Goal: Task Accomplishment & Management: Use online tool/utility

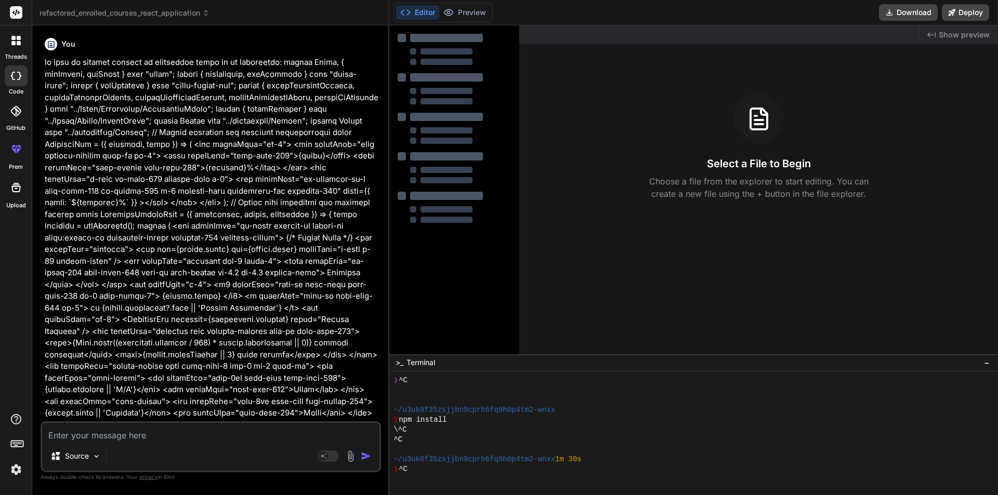
scroll to position [30, 0]
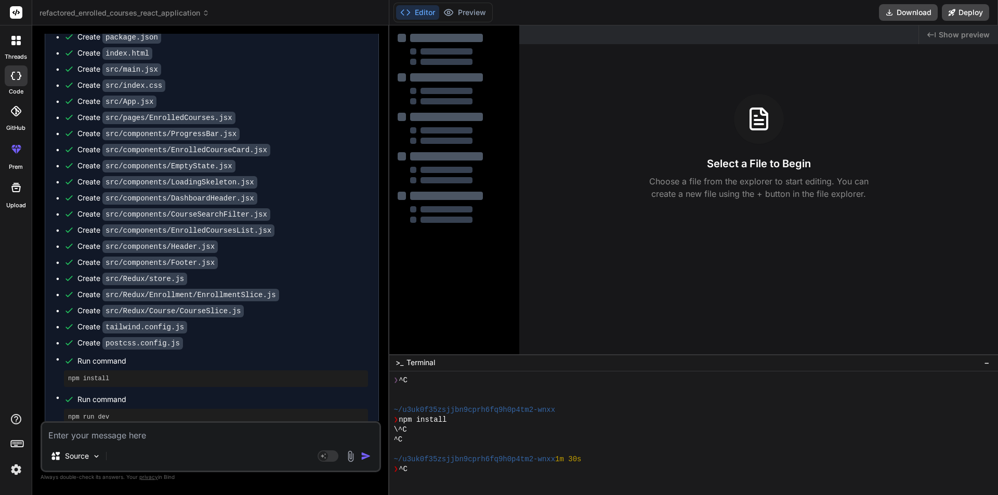
click at [75, 431] on textarea at bounding box center [210, 432] width 337 height 19
click at [12, 54] on label "threads" at bounding box center [16, 56] width 22 height 9
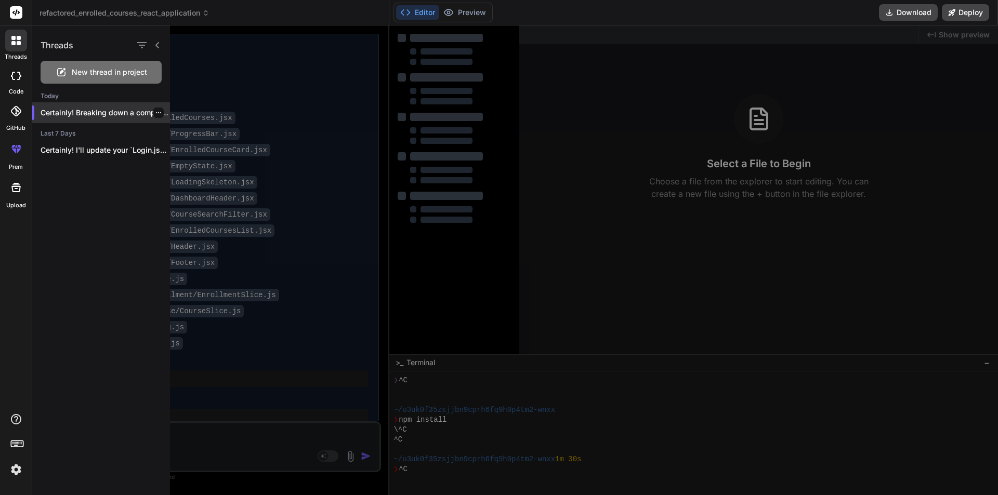
click at [160, 111] on p "Certainly! Breaking down a complex compo..." at bounding box center [105, 113] width 129 height 10
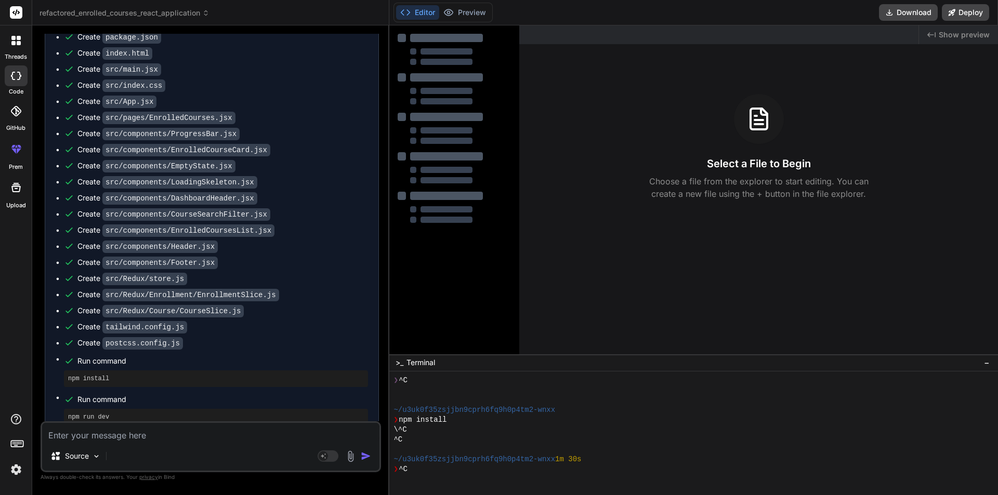
click at [23, 37] on div at bounding box center [16, 41] width 22 height 22
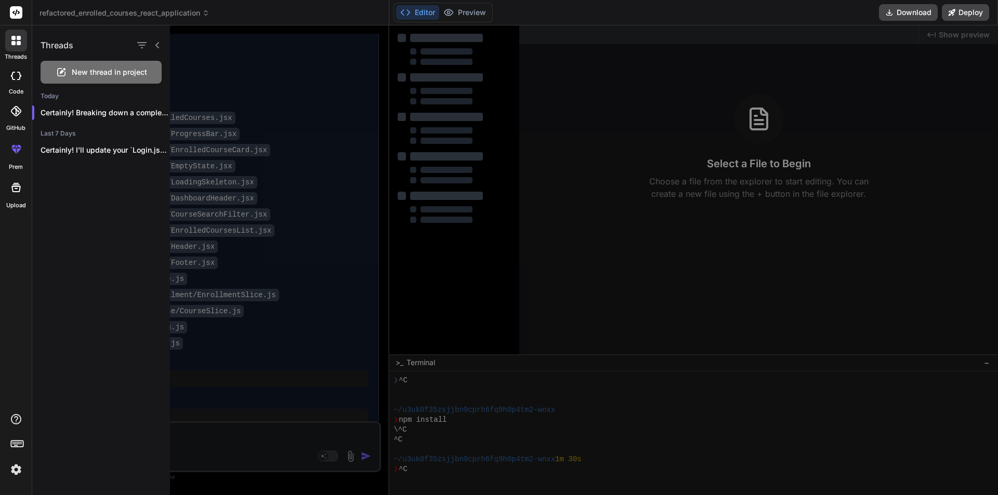
click at [108, 69] on span "New thread in project" at bounding box center [109, 72] width 75 height 10
type textarea "x"
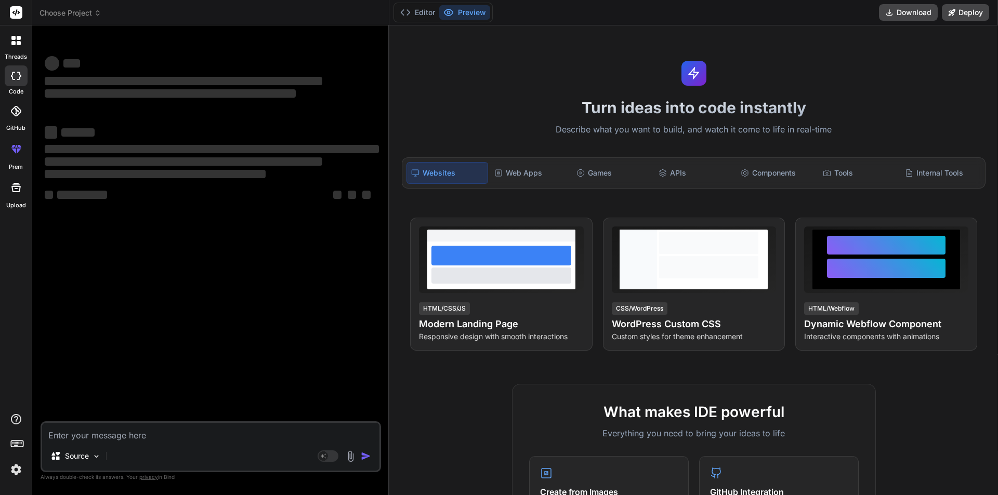
click at [125, 436] on textarea at bounding box center [210, 432] width 337 height 19
type textarea "s"
type textarea "x"
type textarea "sh"
type textarea "x"
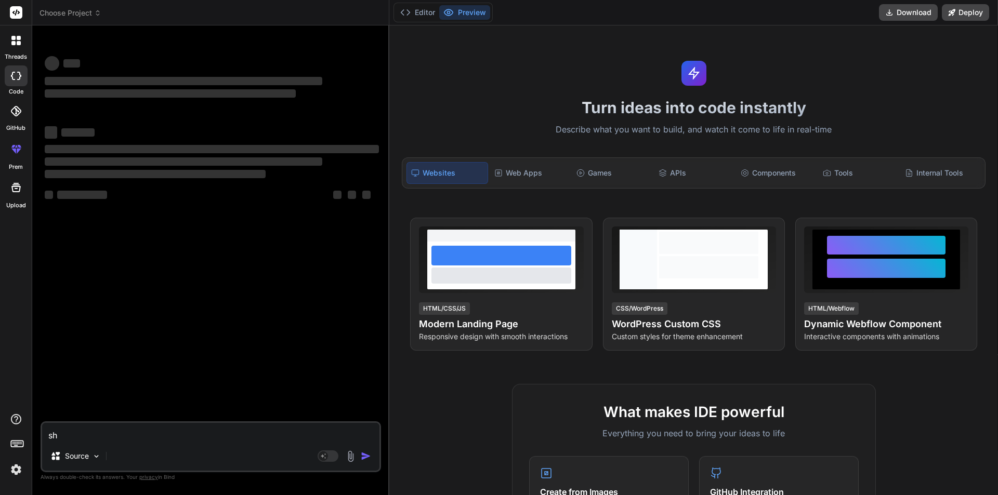
type textarea "sho"
type textarea "x"
type textarea "show"
type textarea "x"
type textarea "show"
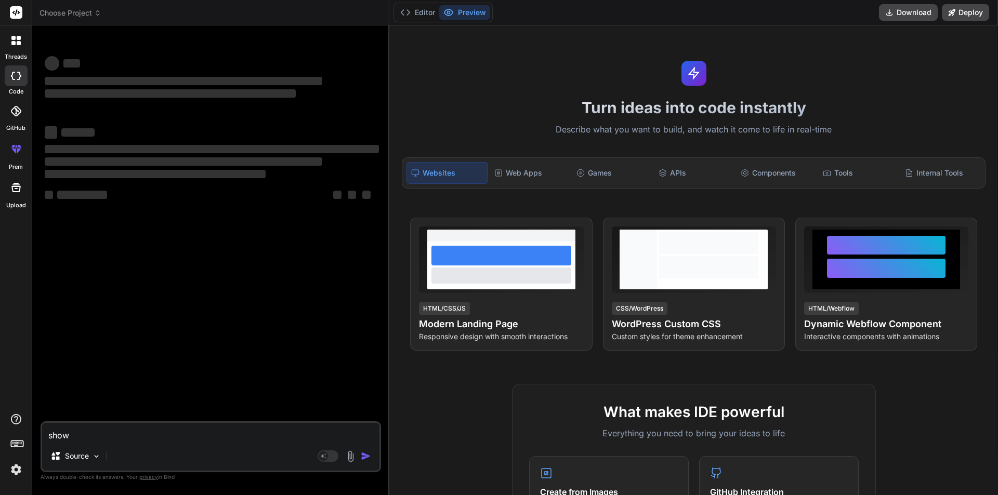
type textarea "x"
type textarea "show m"
type textarea "x"
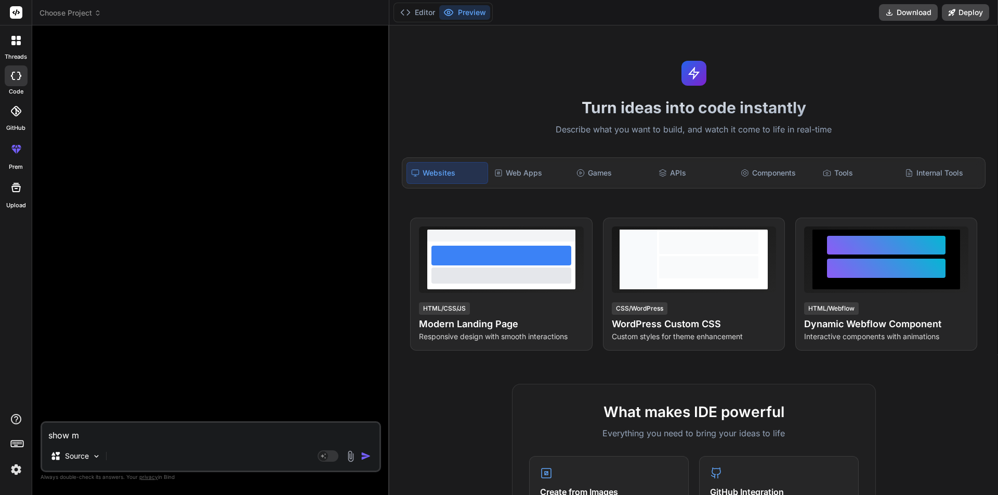
type textarea "show me"
type textarea "x"
type textarea "show me"
type textarea "x"
type textarea "show me o"
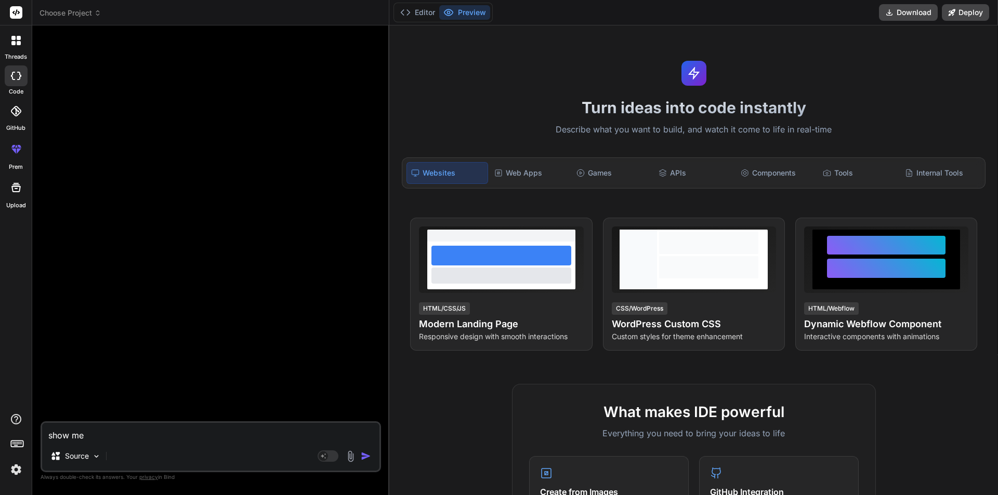
type textarea "x"
type textarea "show me ou"
type textarea "x"
type textarea "show me out"
type textarea "x"
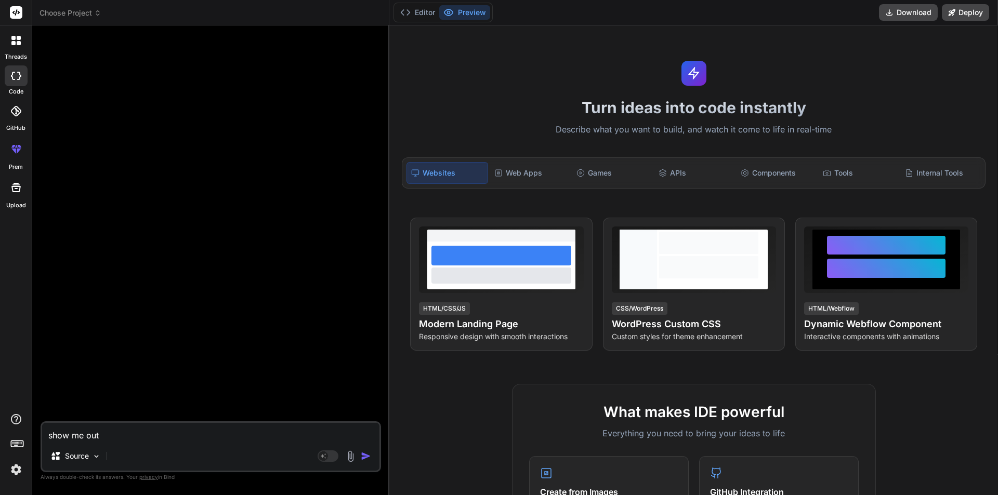
type textarea "show me outp"
type textarea "x"
type textarea "show me outpu"
type textarea "x"
type textarea "show me output"
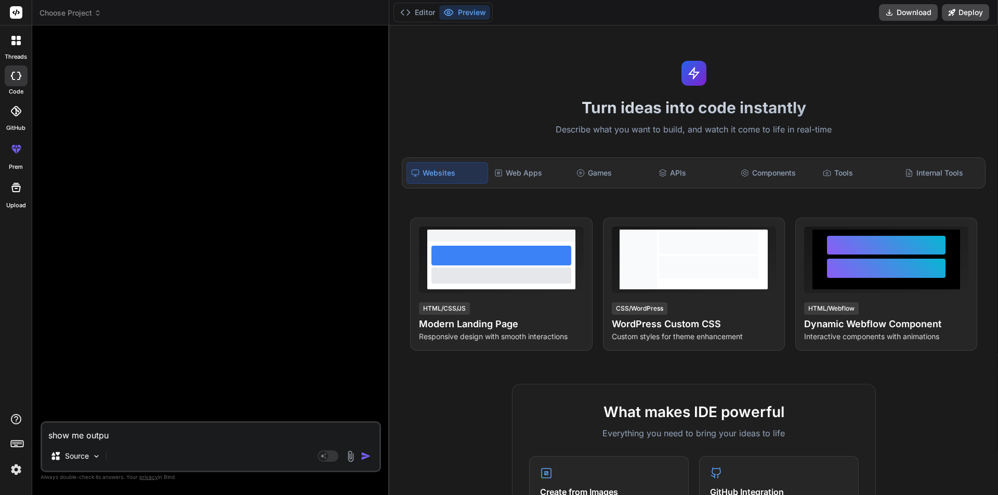
type textarea "x"
type textarea "show me output"
type textarea "x"
type textarea "show me output o"
type textarea "x"
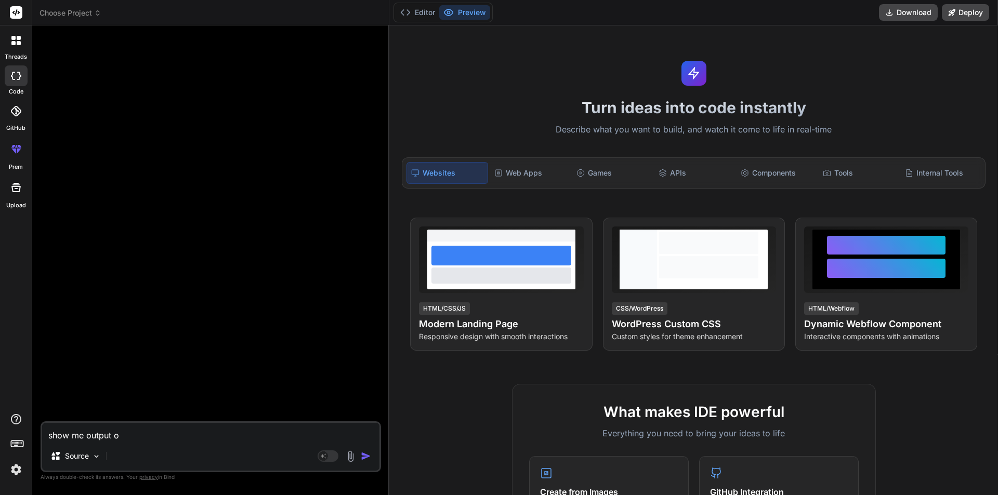
type textarea "show me output of"
type textarea "x"
type textarea "show me output of"
type textarea "x"
type textarea "show me output of t"
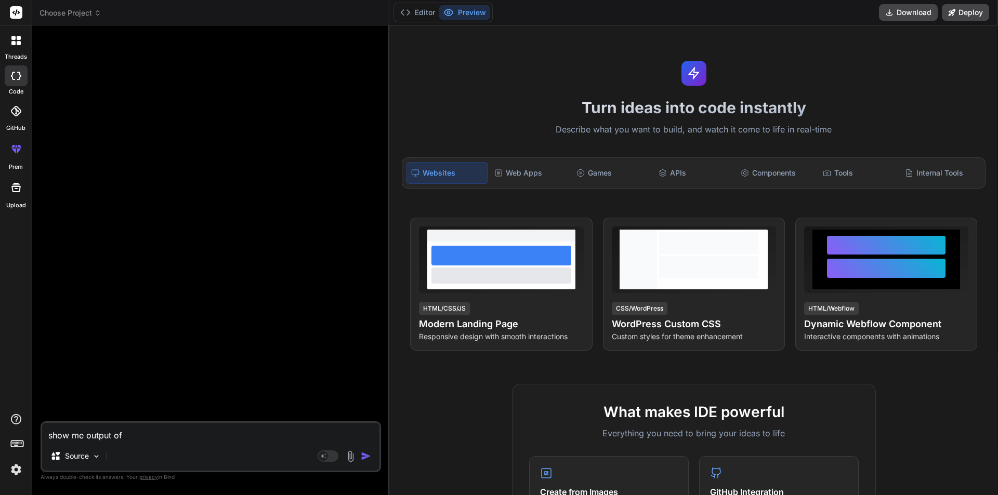
type textarea "x"
type textarea "show me output of th"
type textarea "x"
type textarea "show me output of thi"
type textarea "x"
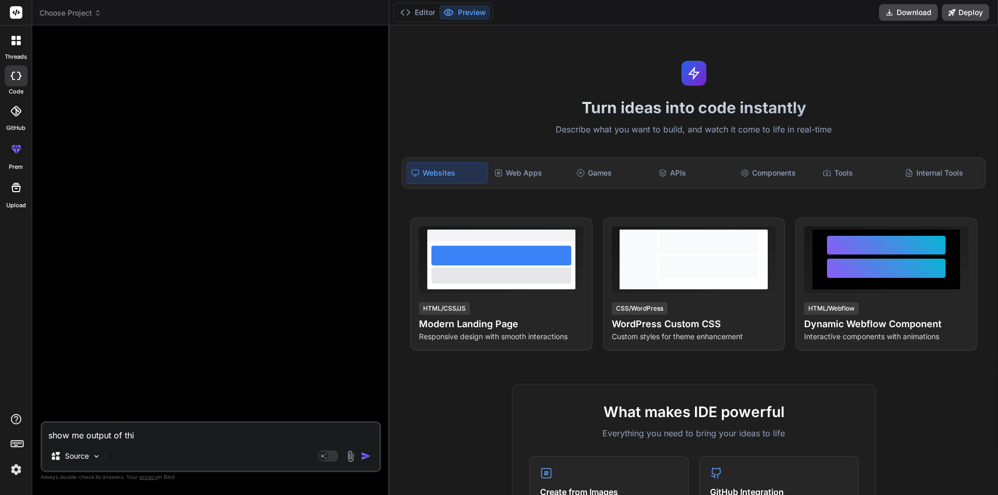
type textarea "show me output of this"
type textarea "x"
type textarea "show me output of this:"
type textarea "x"
type textarea "show me output of this:"
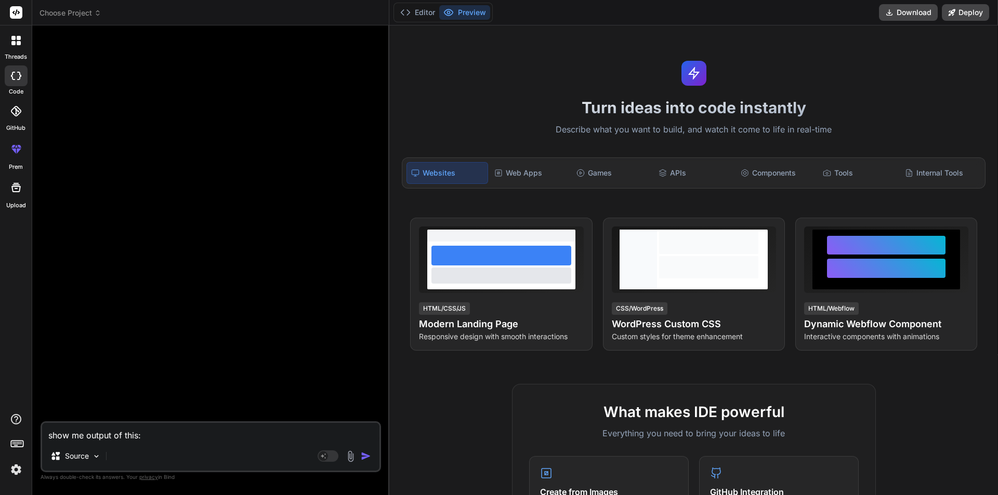
type textarea "x"
paste textarea "App"
type textarea "show me output of this: App"
type textarea "x"
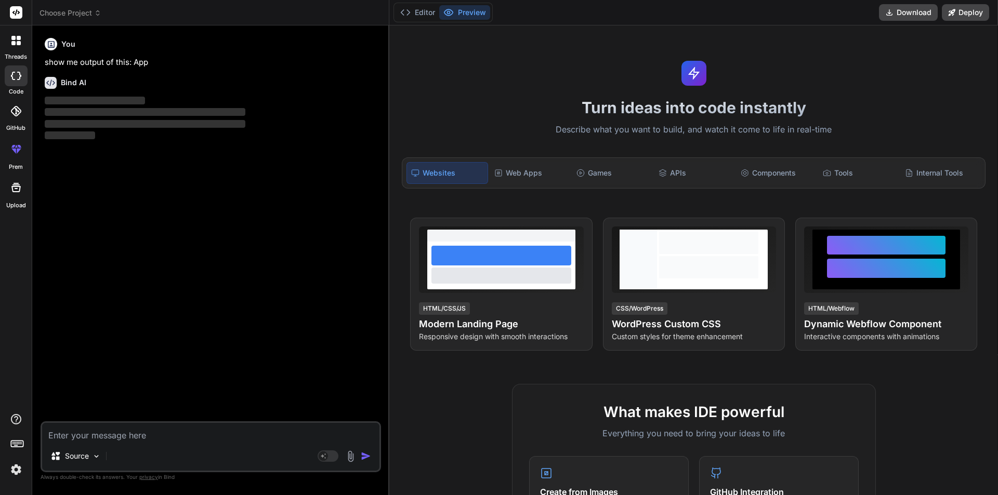
paste textarea "App"
type textarea "App"
type textarea "x"
paste textarea "import React from "react"; import { Grid, Paper, Skeleton } from "@mui/material…"
type textarea "Appimport React from "react"; import { Grid, Paper, Skeleton } from "@mui/mater…"
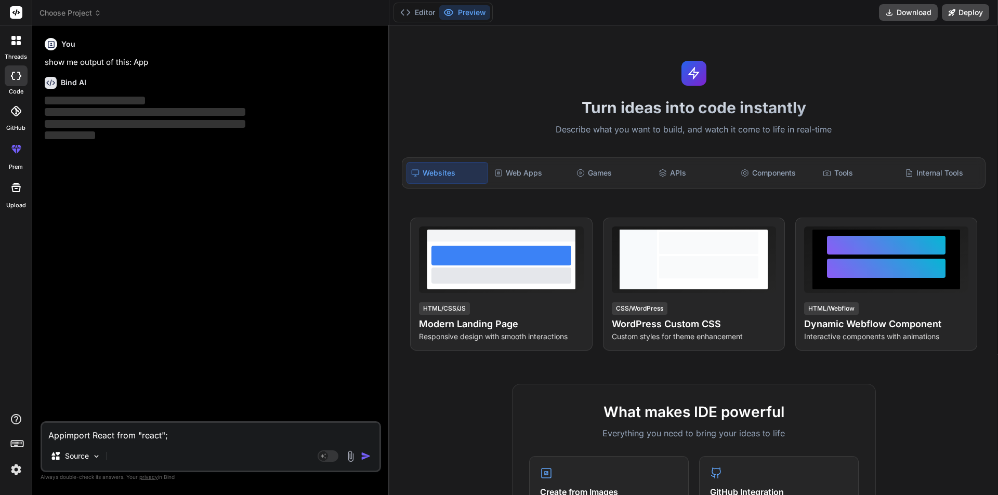
type textarea "x"
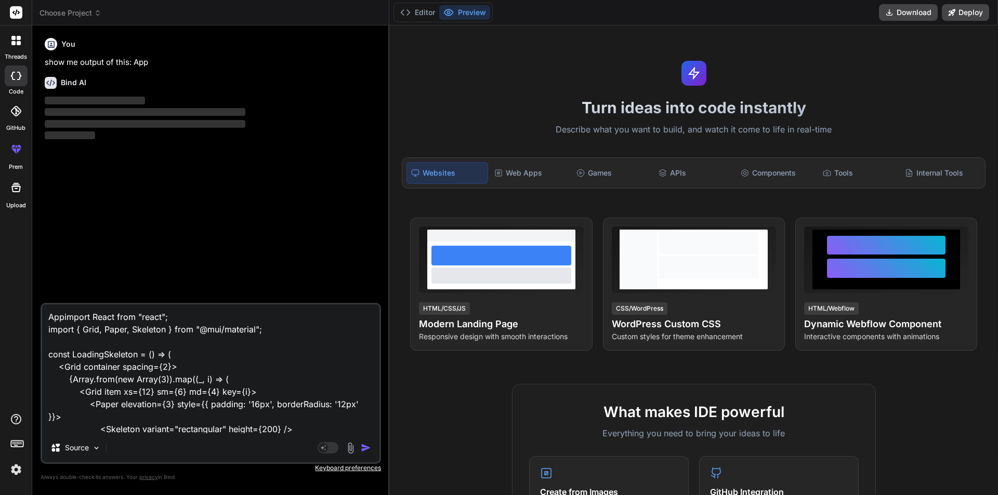
scroll to position [138, 0]
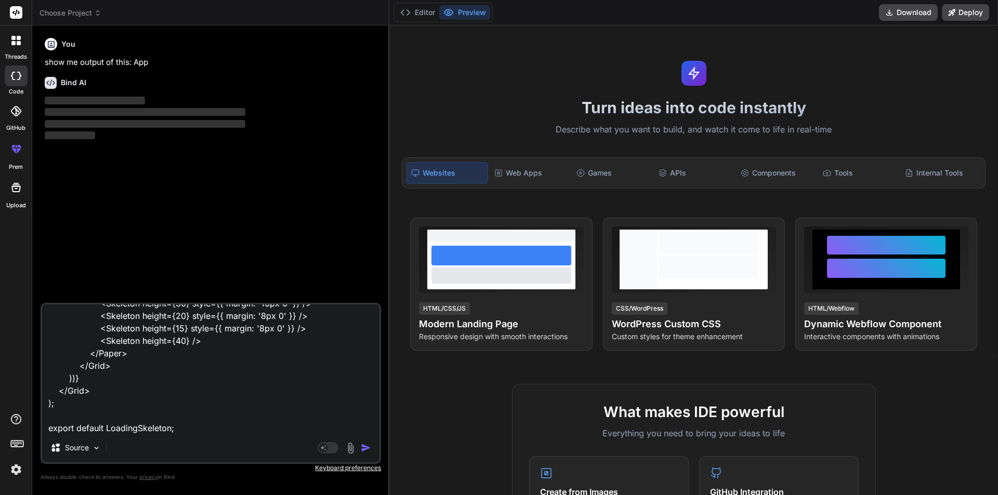
type textarea "Appimport React from "react"; import { Grid, Paper, Skeleton } from "@mui/mater…"
click at [365, 446] on img "button" at bounding box center [366, 448] width 10 height 10
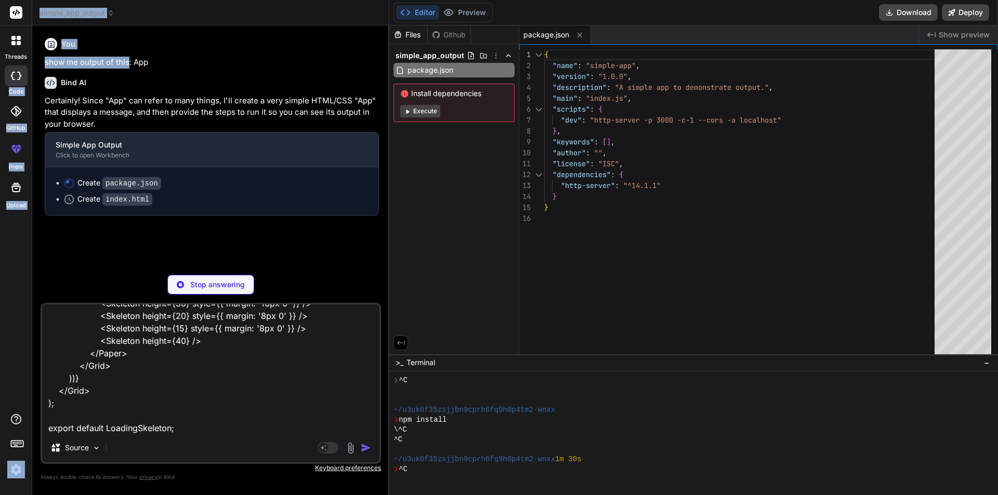
drag, startPoint x: 128, startPoint y: 60, endPoint x: 26, endPoint y: 65, distance: 102.5
click at [26, 65] on div "threads code GitHub prem Upload simple_app_output Created with Pixso. Bind AI W…" at bounding box center [499, 247] width 998 height 495
copy div "code GitHub prem Upload simple_app_output Created with Pixso. Bind AI Web Searc…"
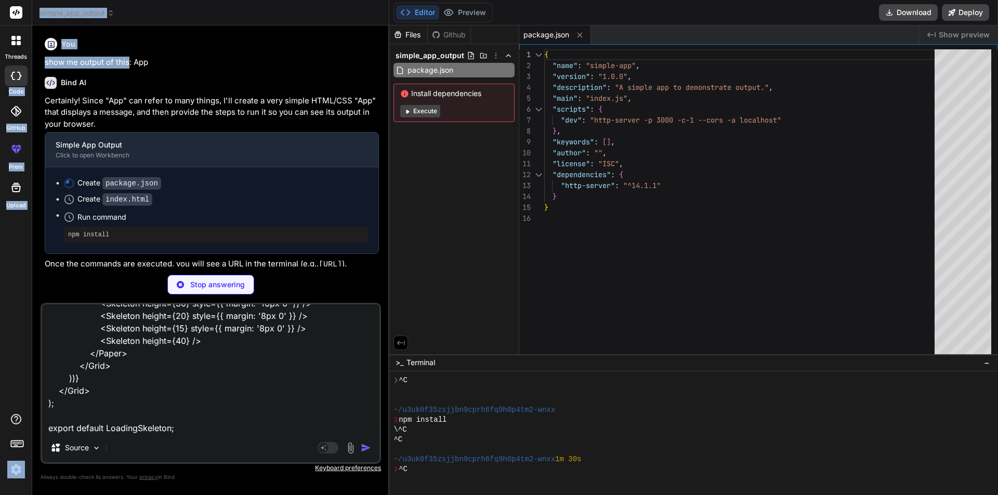
type textarea "x"
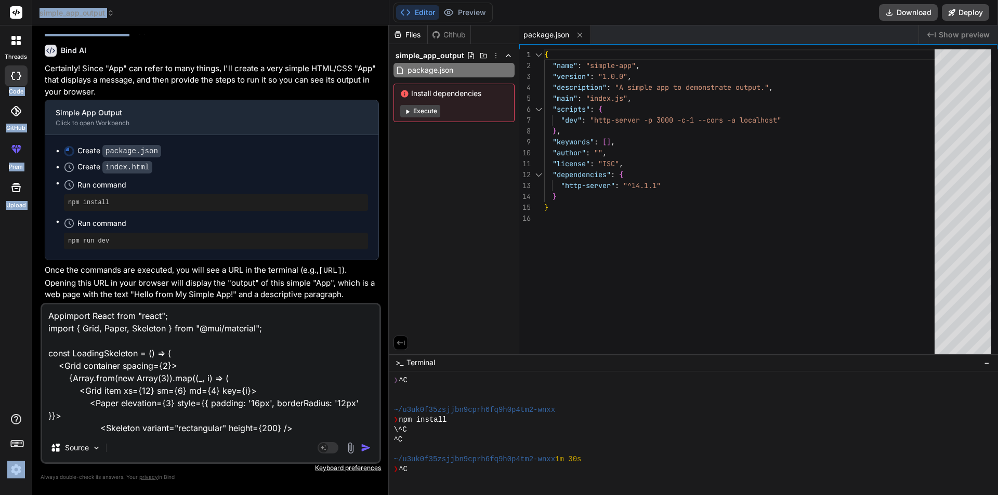
scroll to position [0, 0]
click at [48, 314] on textarea "Appimport React from "react"; import { Grid, Paper, Skeleton } from "@mui/mater…" at bounding box center [210, 369] width 337 height 129
drag, startPoint x: 62, startPoint y: 316, endPoint x: 25, endPoint y: 318, distance: 36.9
click at [25, 318] on div "threads code GitHub prem Upload simple_app_output Created with Pixso. Bind AI W…" at bounding box center [499, 247] width 998 height 495
paste textarea "code GitHub prem Upload settings simple_app_output You show me output of this"
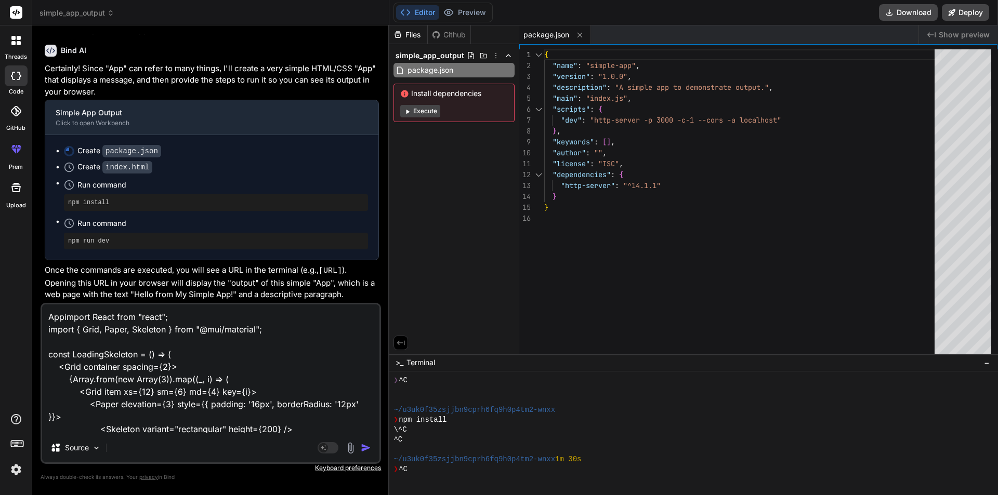
type textarea "code GitHub prem Upload settings simple_app_output You show me output of thisim…"
type textarea "x"
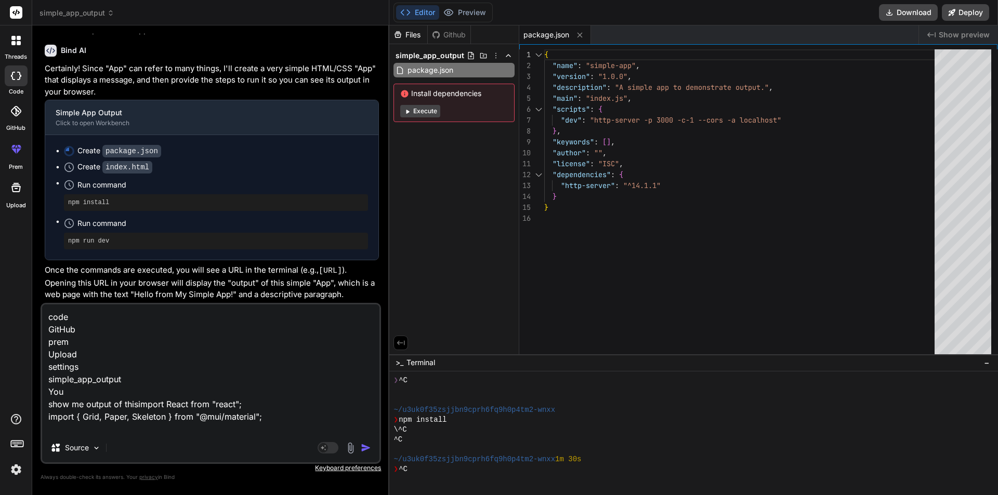
drag, startPoint x: 80, startPoint y: 395, endPoint x: 0, endPoint y: 282, distance: 138.4
click at [0, 283] on div "threads code GitHub prem Upload simple_app_output Created with Pixso. Bind AI W…" at bounding box center [499, 247] width 998 height 495
type textarea "show me output of thisimport React from "react"; import { Grid, Paper, Skeleton…"
type textarea "x"
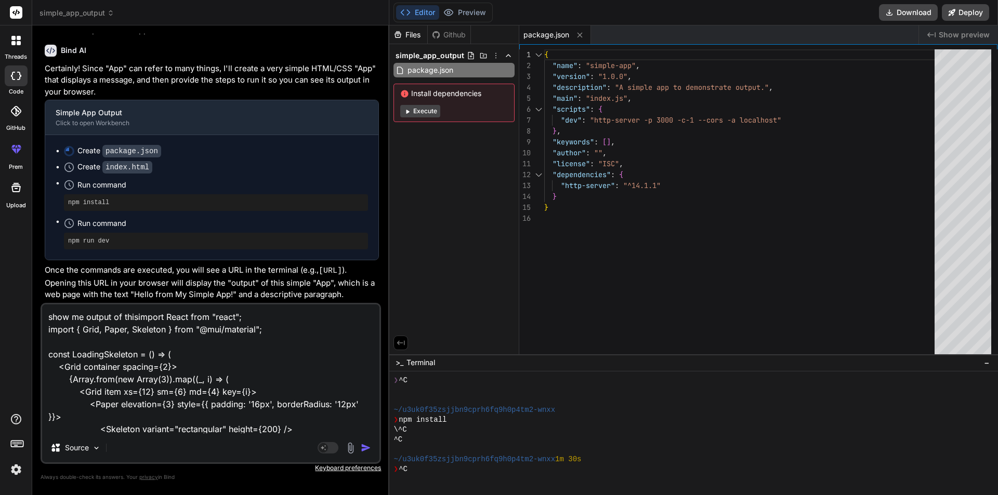
click at [124, 330] on textarea "show me output of thisimport React from "react"; import { Grid, Paper, Skeleton…" at bounding box center [210, 369] width 337 height 129
click at [137, 328] on textarea "show me output of thisimport React from "react"; import { Grid, Paper, Skeleton…" at bounding box center [210, 369] width 337 height 129
type textarea "show me output of this:import React from "react"; import { Grid, Paper, Skeleto…"
type textarea "x"
type textarea "show me output of this: import React from "react"; import { Grid, Paper, Skelet…"
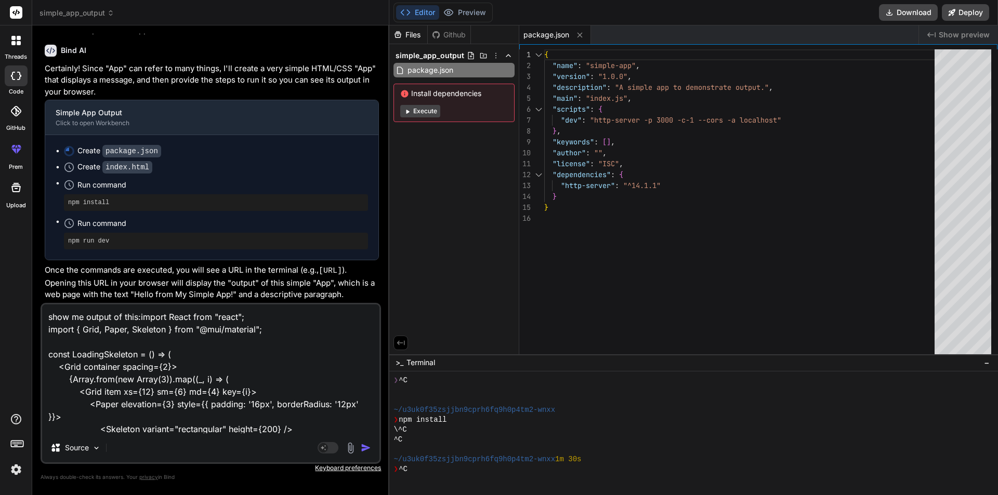
type textarea "x"
type textarea "show me output of this: import React from "react"; import { Grid, Paper, Skelet…"
type textarea "x"
click at [261, 417] on textarea "show me output of this: import React from "react"; import { Grid, Paper, Skelet…" at bounding box center [210, 369] width 337 height 129
type textarea "show me output of this: import React from "react"; import { Grid, Paper, Skelet…"
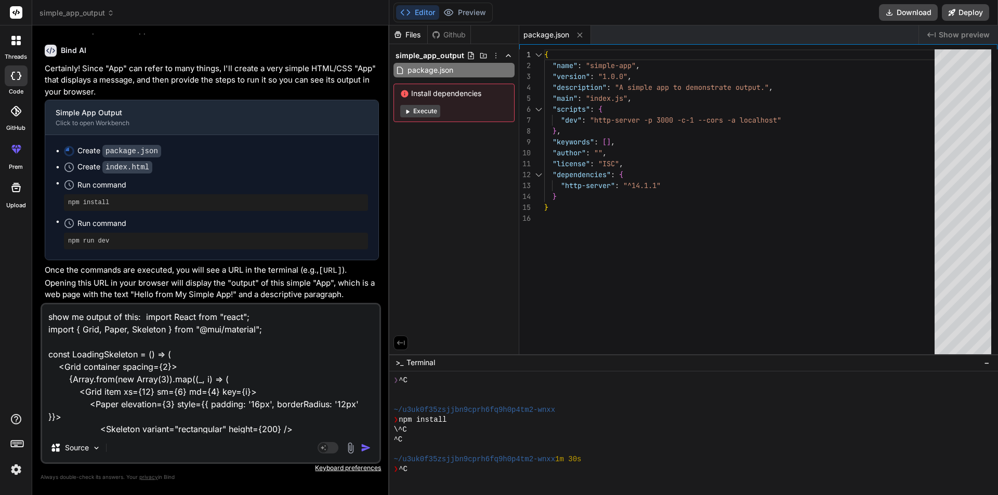
click at [19, 44] on icon at bounding box center [19, 43] width 4 height 4
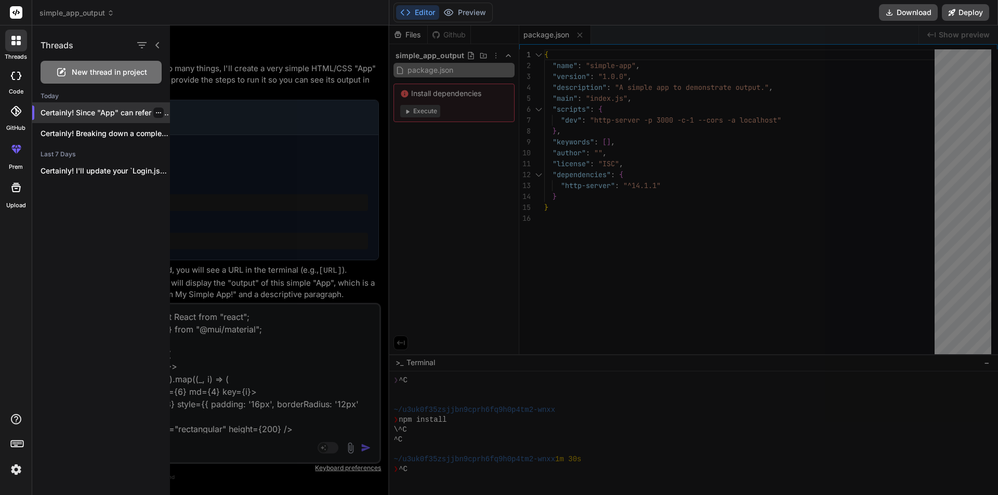
click at [158, 114] on div at bounding box center [158, 113] width 10 height 10
click at [155, 112] on icon "button" at bounding box center [158, 113] width 6 height 6
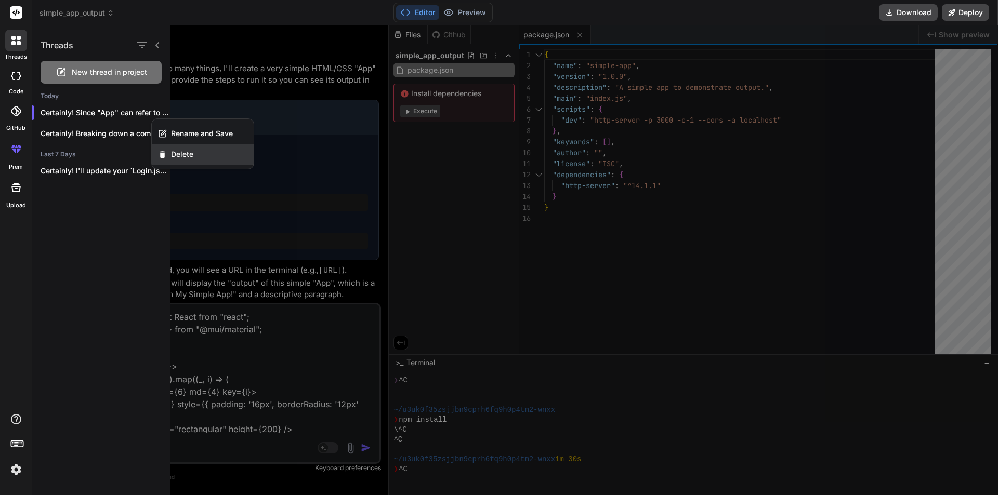
click at [185, 157] on span "Delete" at bounding box center [182, 154] width 22 height 10
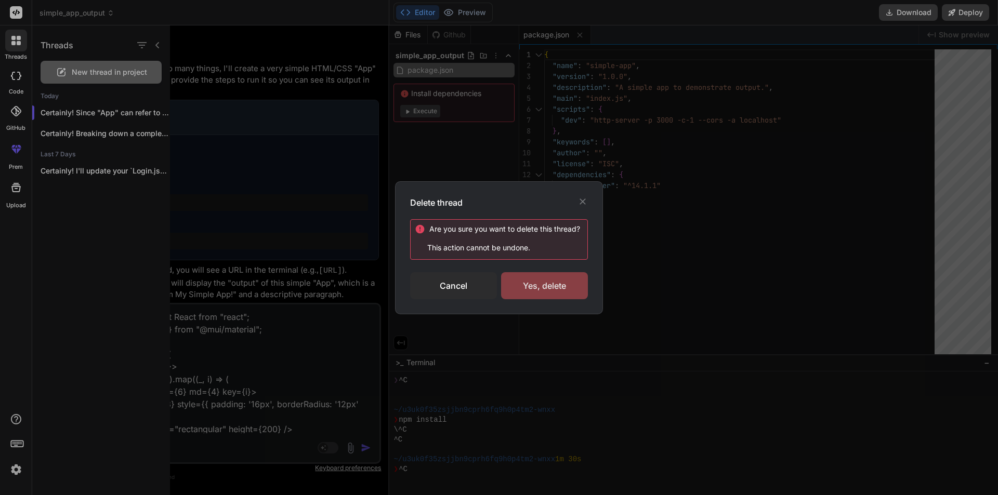
click at [544, 279] on div "Yes, delete" at bounding box center [544, 285] width 87 height 27
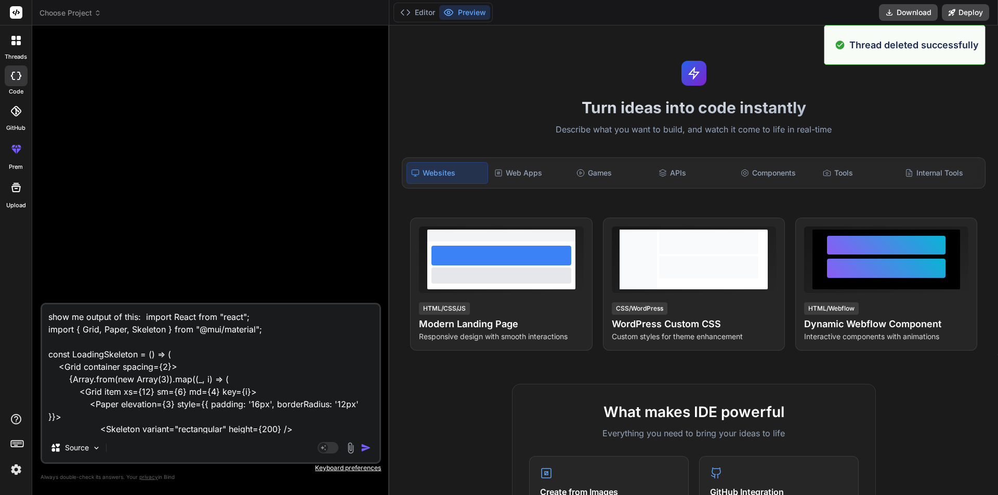
click at [16, 41] on icon at bounding box center [15, 40] width 9 height 9
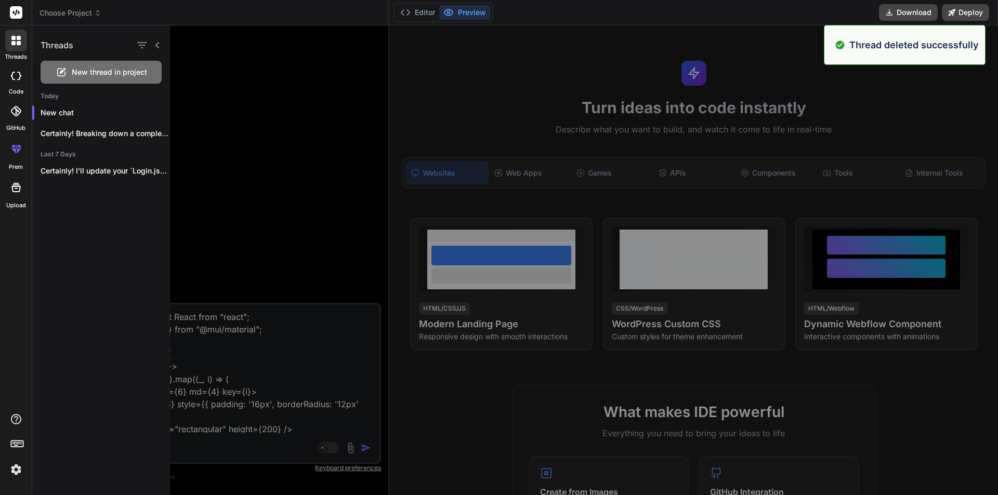
click at [89, 72] on span "New thread in project" at bounding box center [109, 72] width 75 height 10
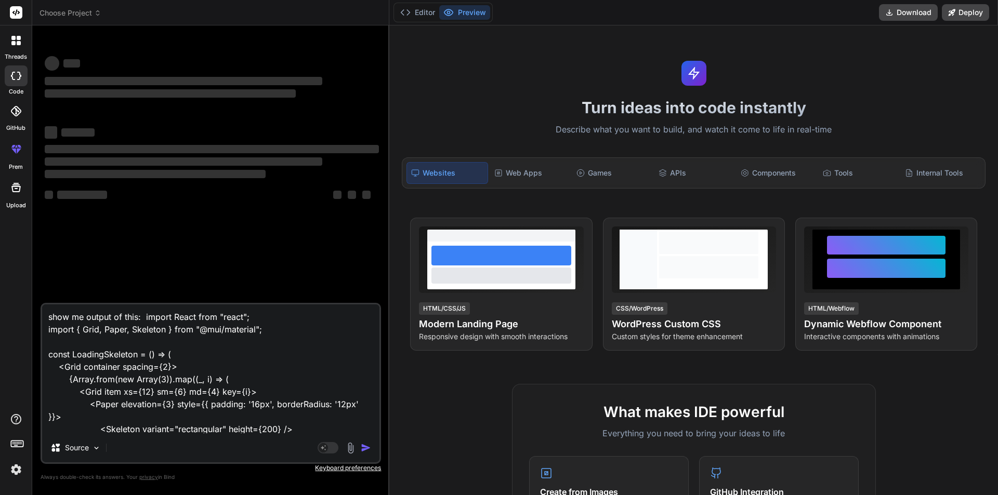
click at [232, 370] on textarea "show me output of this: import React from "react"; import { Grid, Paper, Skelet…" at bounding box center [210, 369] width 337 height 129
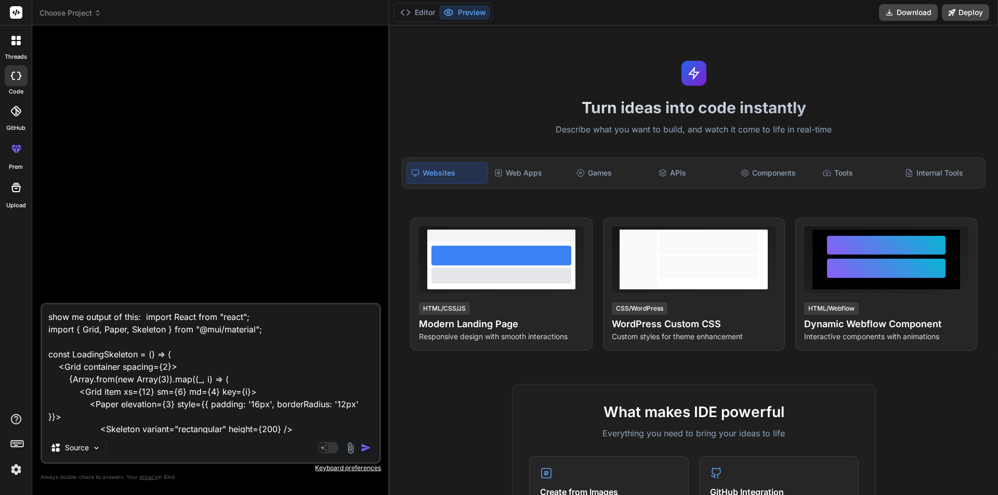
click at [366, 449] on img "button" at bounding box center [366, 448] width 10 height 10
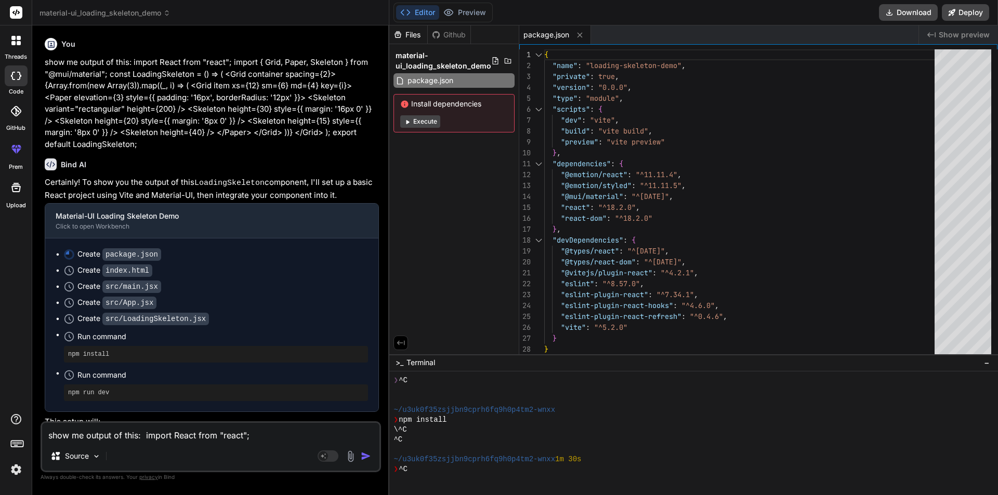
scroll to position [60, 0]
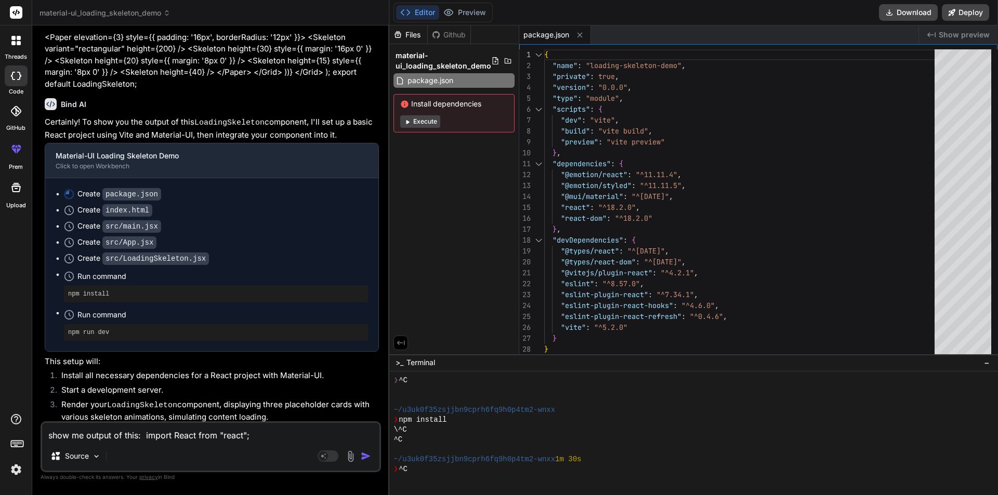
click at [433, 122] on button "Execute" at bounding box center [420, 121] width 40 height 12
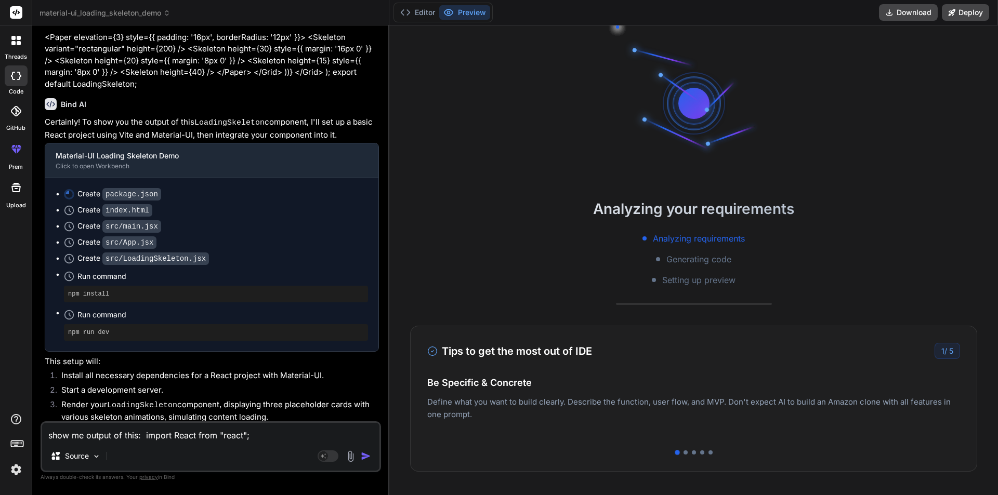
click at [695, 455] on div "Tips to get the most out of IDE 1 / 5 Be Specific & Concrete Define what you wa…" at bounding box center [693, 399] width 567 height 146
click at [686, 451] on div at bounding box center [693, 453] width 533 height 4
click at [683, 454] on div at bounding box center [685, 453] width 4 height 4
click at [692, 452] on div at bounding box center [694, 453] width 4 height 4
click at [700, 453] on div at bounding box center [702, 453] width 4 height 4
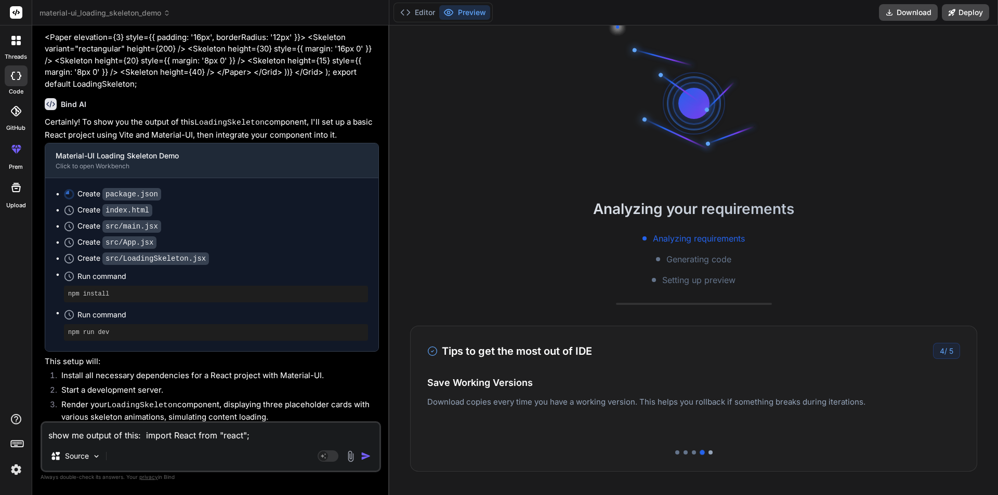
click at [708, 452] on div at bounding box center [710, 453] width 4 height 4
click at [947, 341] on div "Tips to get the most out of IDE 5 / 5 Be Specific & Concrete Define what you wa…" at bounding box center [693, 399] width 567 height 146
click at [962, 11] on button "Deploy" at bounding box center [965, 12] width 47 height 17
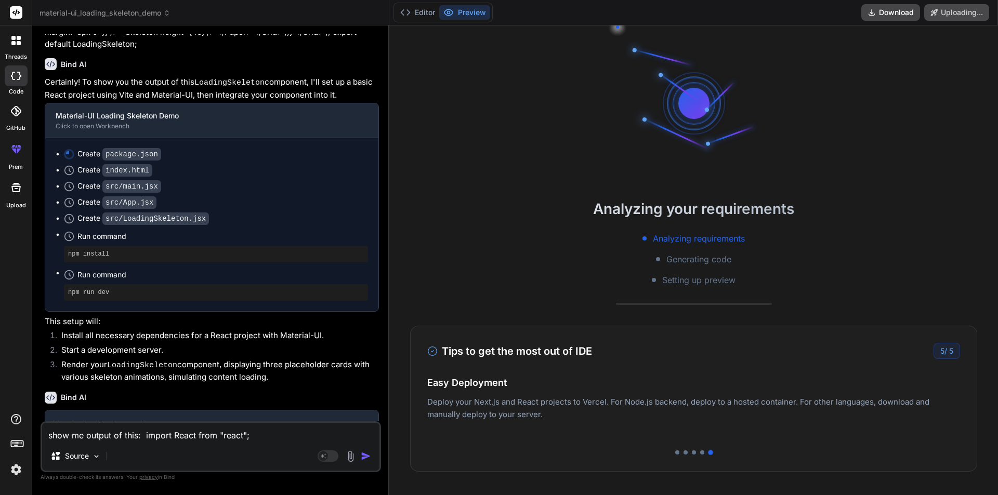
scroll to position [116, 0]
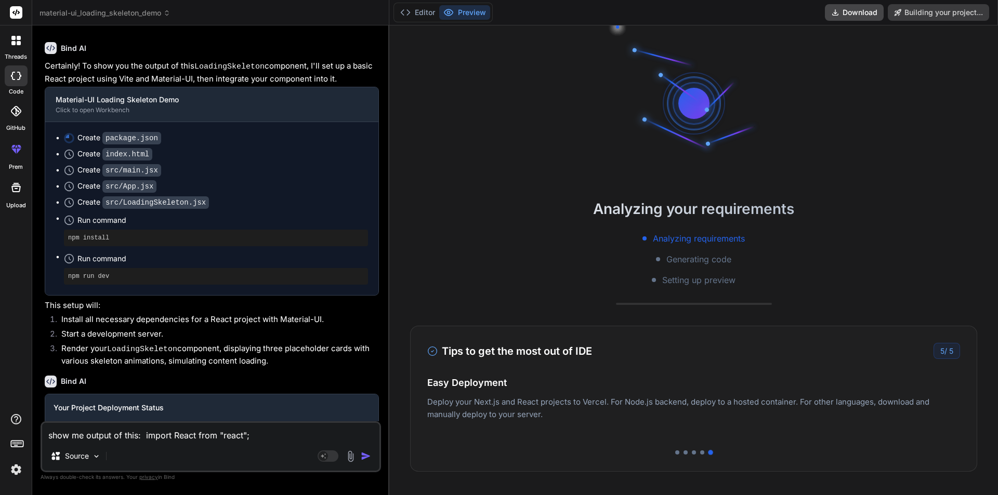
click at [124, 411] on h3 "Your Project Deployment Status" at bounding box center [212, 408] width 317 height 10
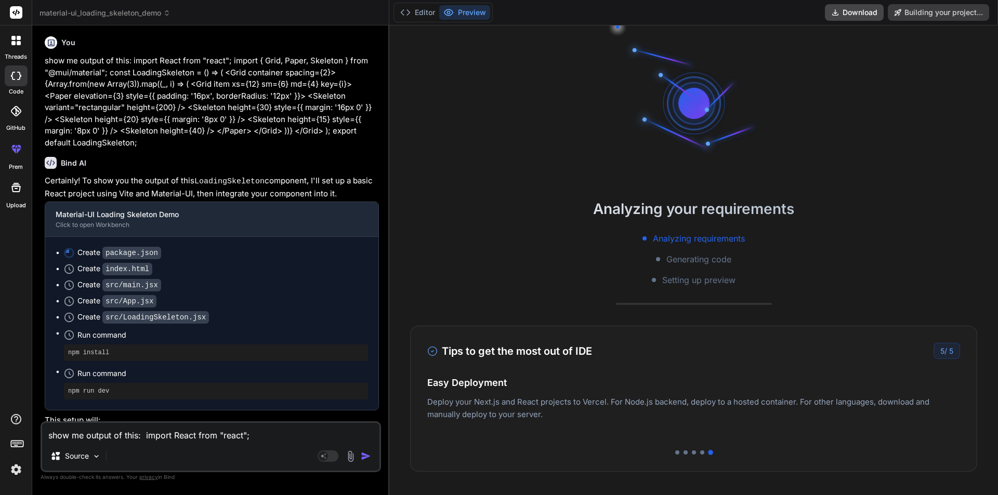
scroll to position [0, 0]
type textarea "x"
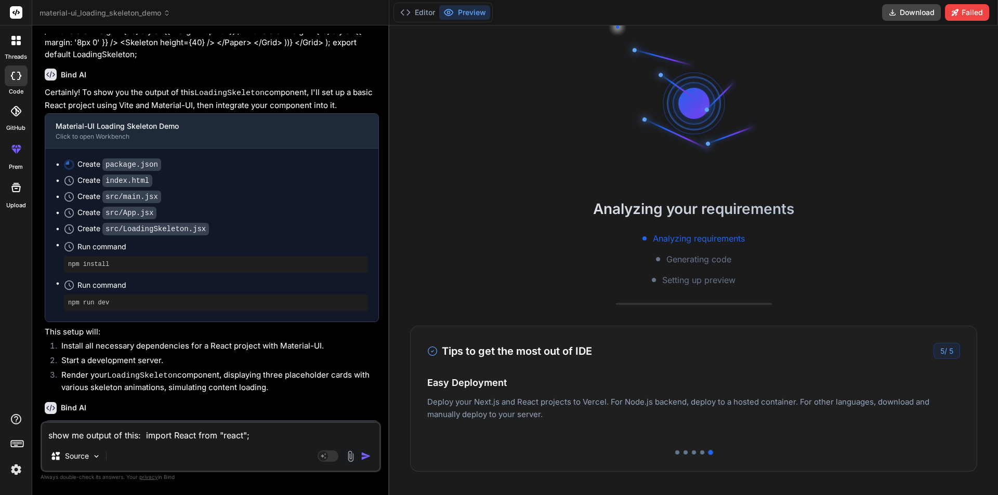
scroll to position [76, 0]
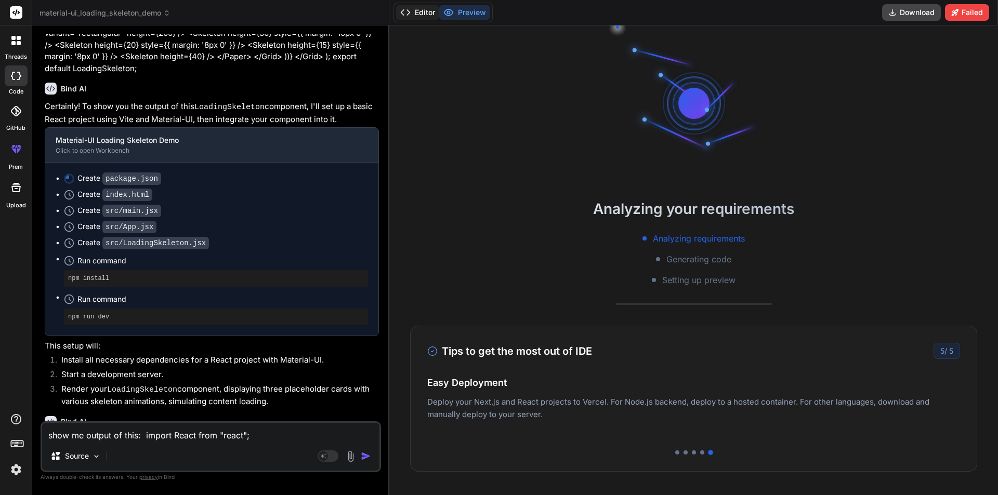
click at [422, 15] on button "Editor" at bounding box center [417, 12] width 43 height 15
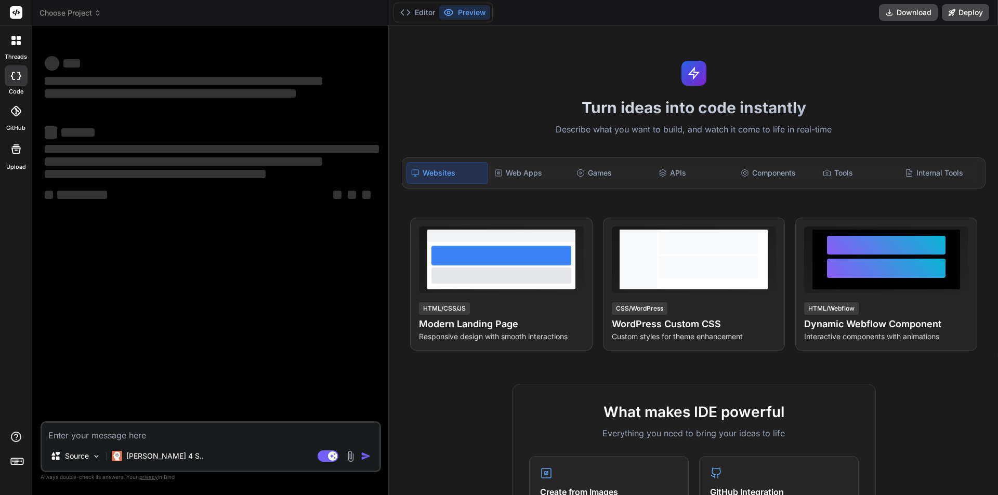
click at [17, 39] on icon at bounding box center [19, 38] width 4 height 4
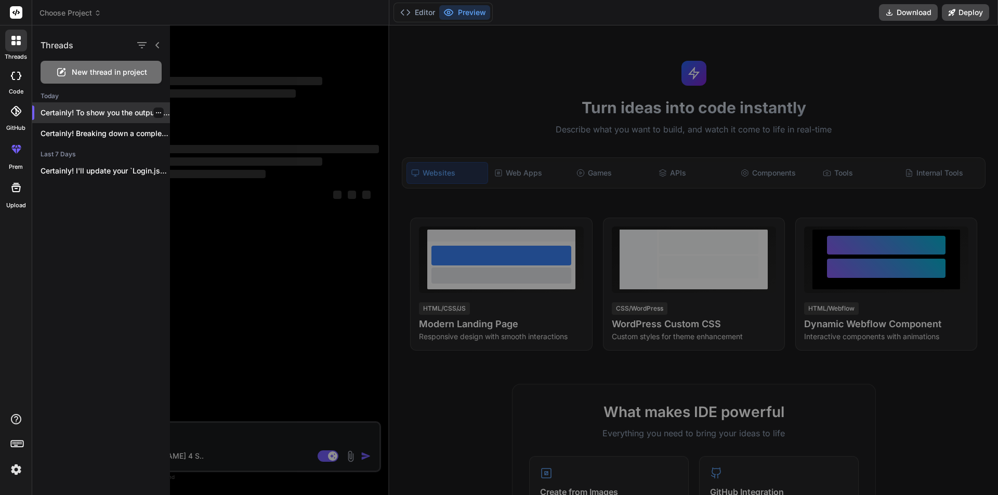
click at [119, 114] on p "Certainly! To show you the output of..." at bounding box center [105, 113] width 129 height 10
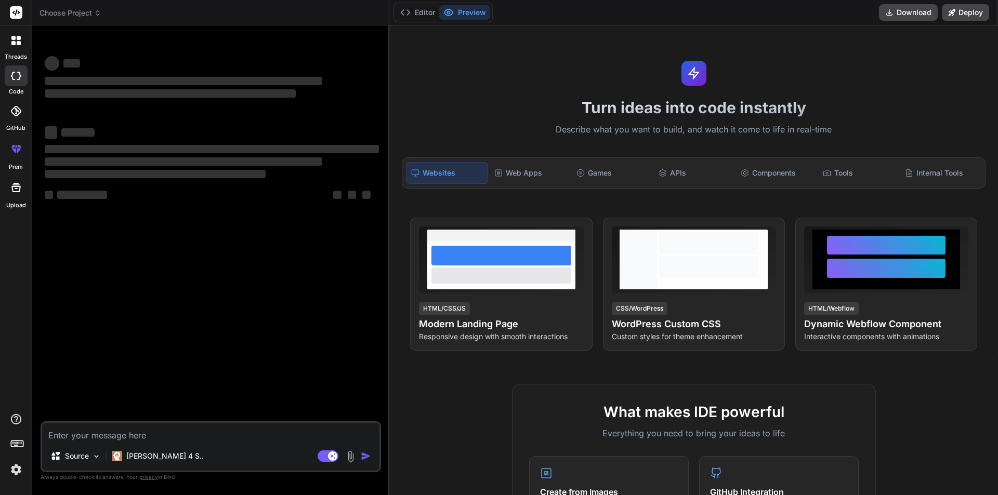
type textarea "x"
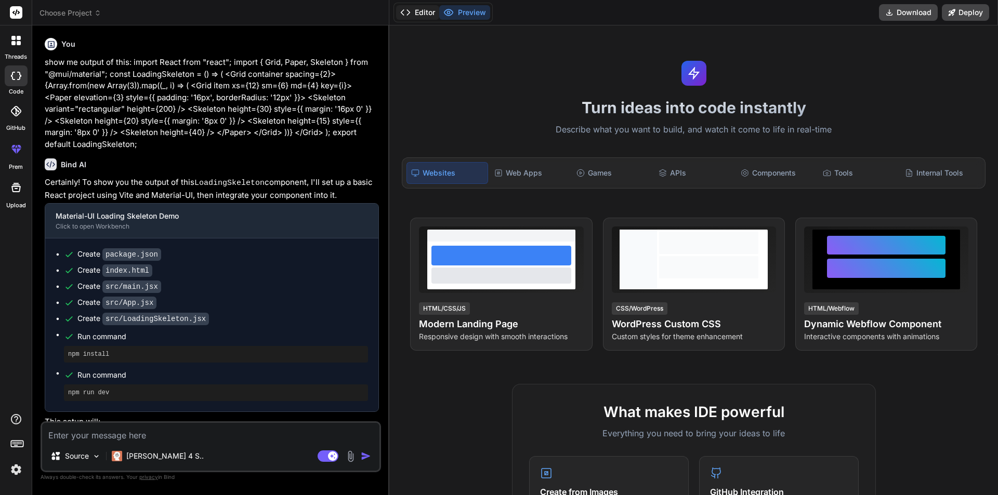
click at [431, 14] on button "Editor" at bounding box center [417, 12] width 43 height 15
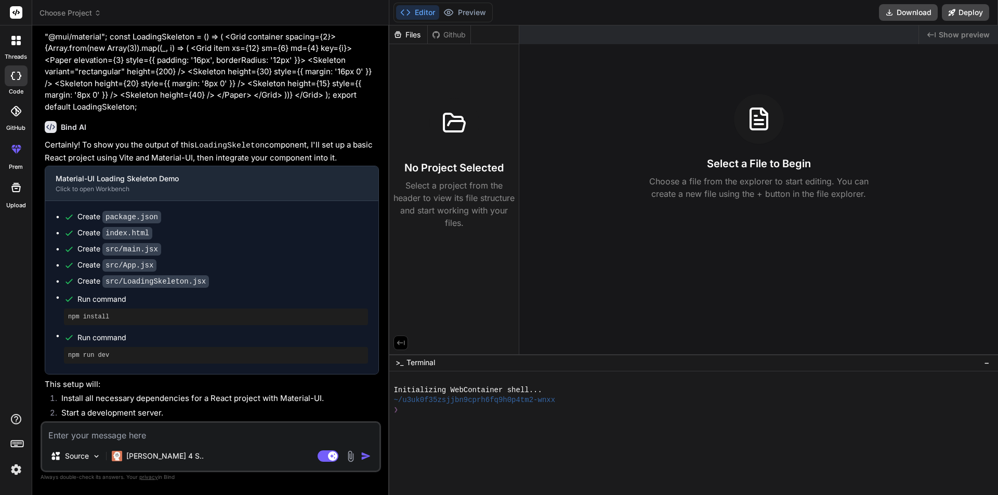
scroll to position [52, 0]
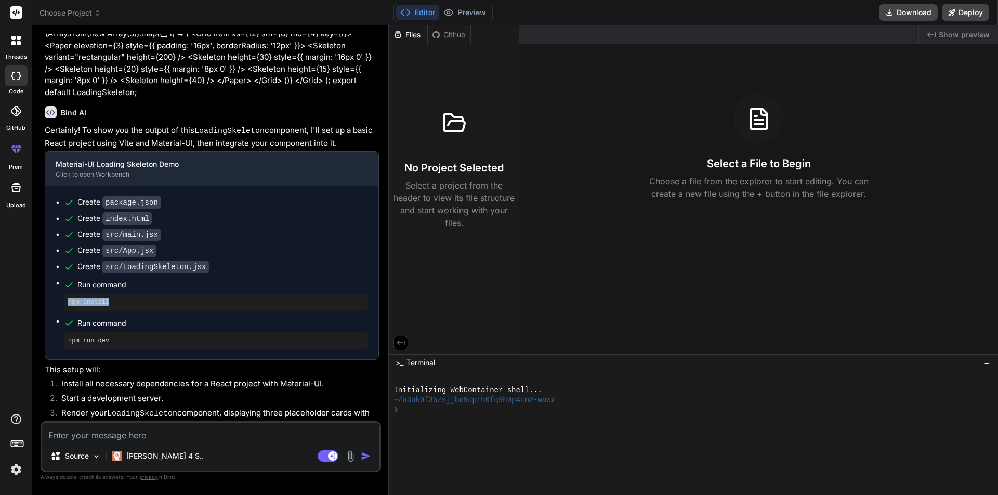
drag, startPoint x: 110, startPoint y: 298, endPoint x: 46, endPoint y: 297, distance: 63.4
click at [46, 297] on div "Create package.json Create index.html Create src/main.jsx Create src/App.jsx Cr…" at bounding box center [211, 273] width 333 height 173
copy pre "npm install"
click at [423, 406] on div "❯" at bounding box center [687, 410] width 589 height 10
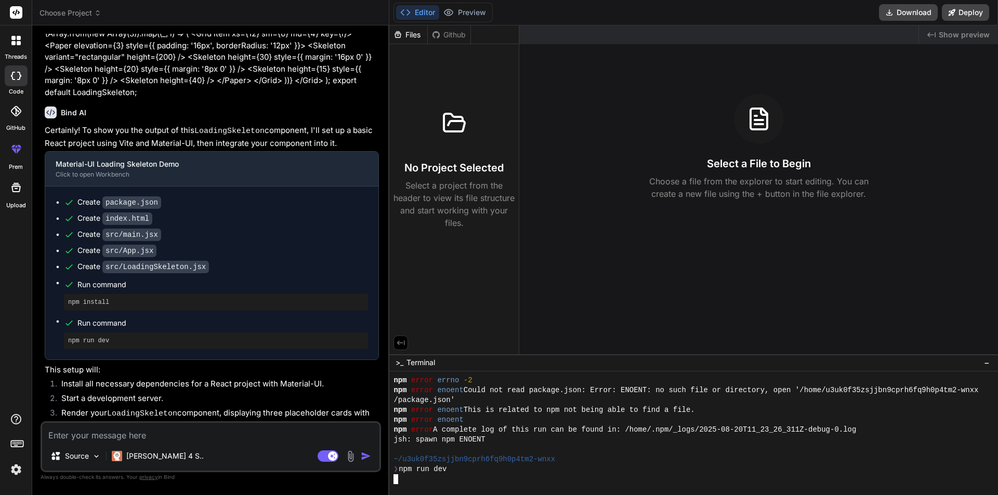
scroll to position [188, 0]
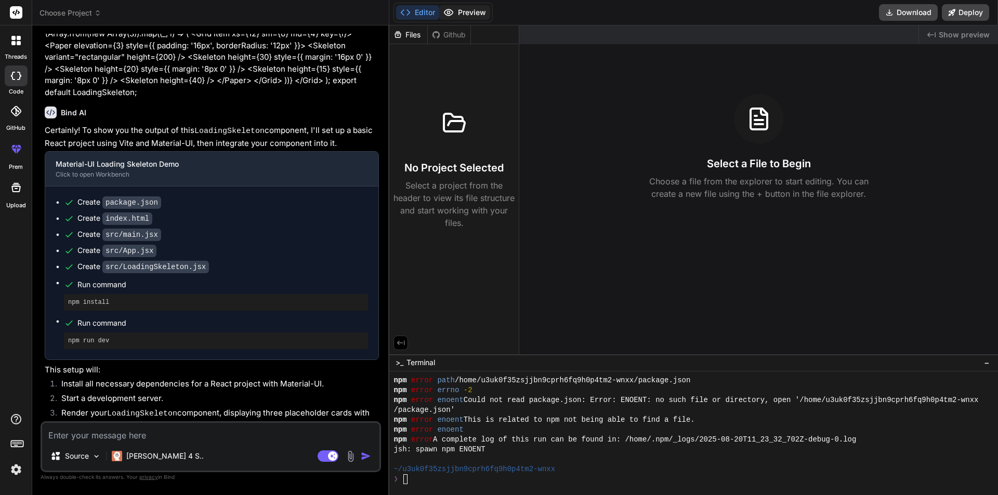
click at [468, 17] on button "Preview" at bounding box center [464, 12] width 51 height 15
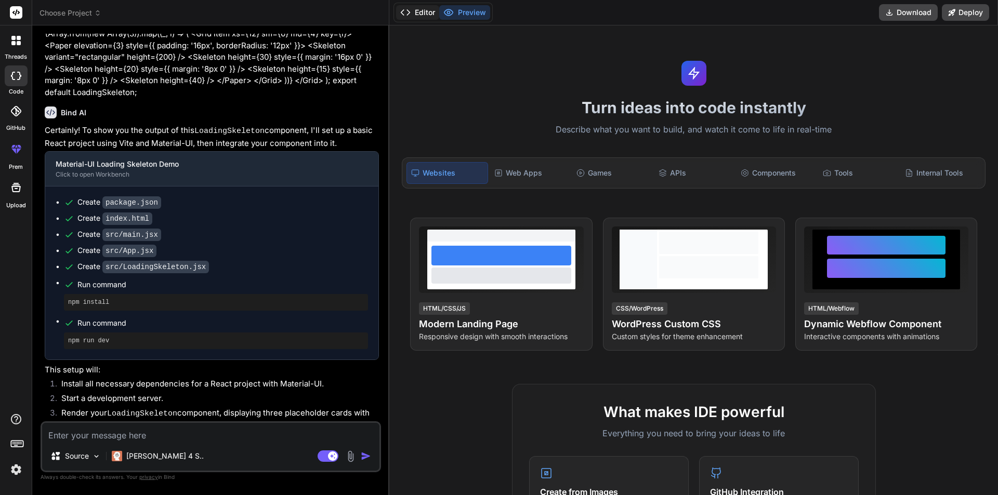
click at [424, 18] on button "Editor" at bounding box center [417, 12] width 43 height 15
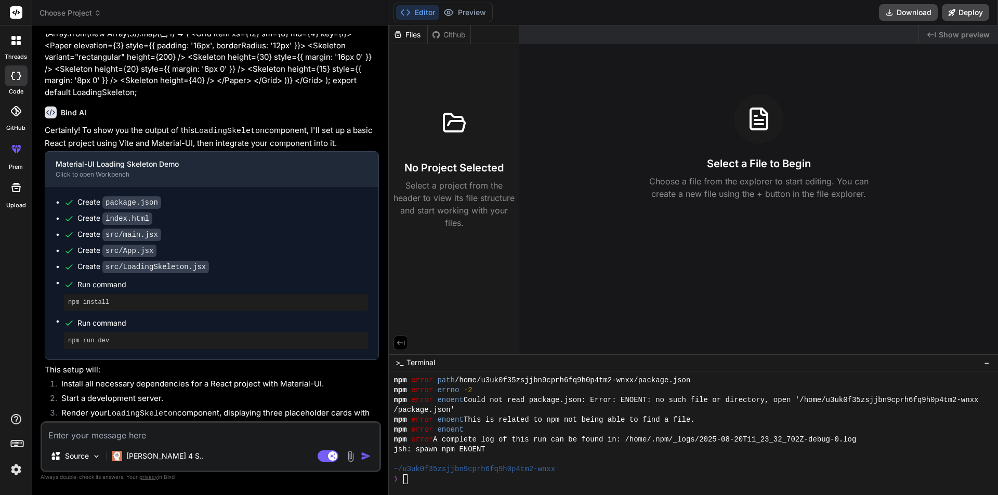
click at [417, 35] on div "Files" at bounding box center [408, 35] width 38 height 10
click at [445, 34] on div "Github" at bounding box center [449, 35] width 43 height 10
click at [415, 36] on div "Files" at bounding box center [408, 35] width 38 height 10
click at [76, 251] on div "Create src/App.jsx" at bounding box center [216, 250] width 304 height 11
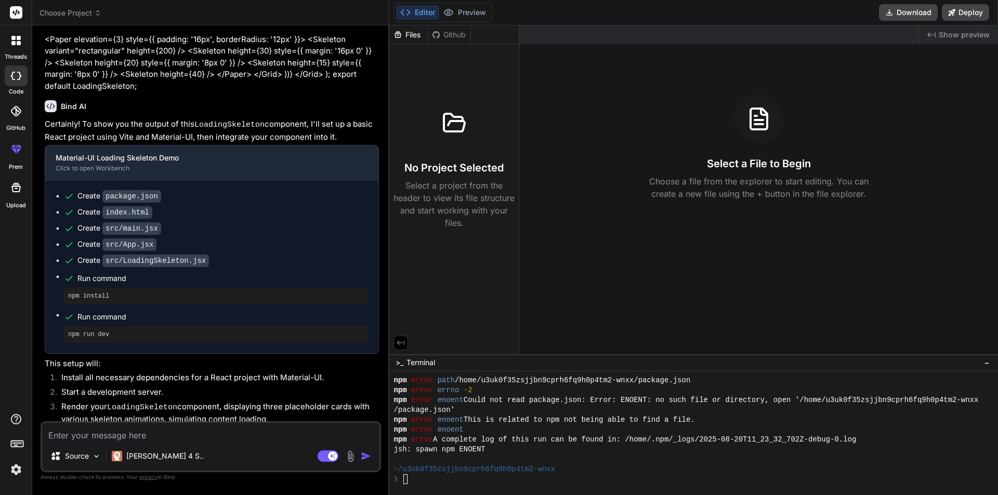
scroll to position [60, 0]
click at [94, 436] on textarea at bounding box center [210, 432] width 337 height 19
type textarea "f"
type textarea "x"
type textarea "fi"
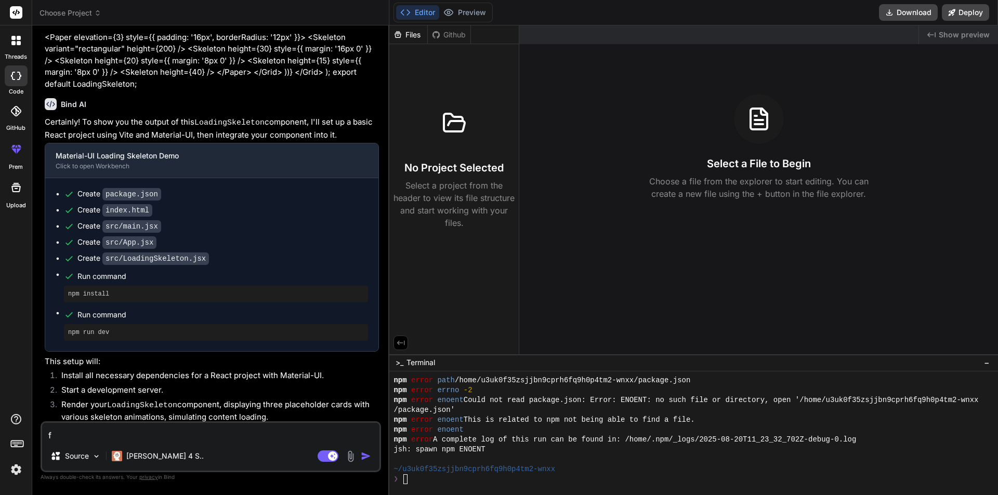
type textarea "x"
type textarea "fil"
type textarea "x"
type textarea "file"
type textarea "x"
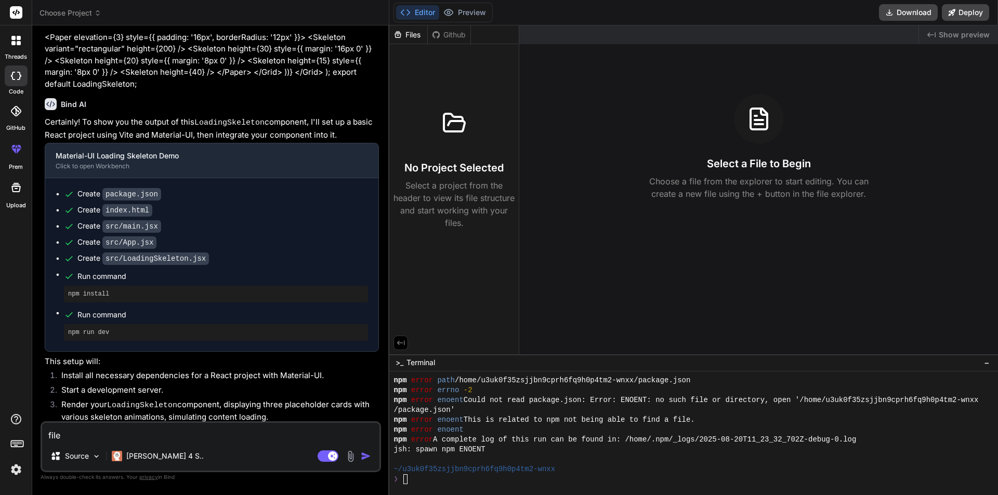
type textarea "files"
type textarea "x"
type textarea "files"
type textarea "x"
type textarea "files n"
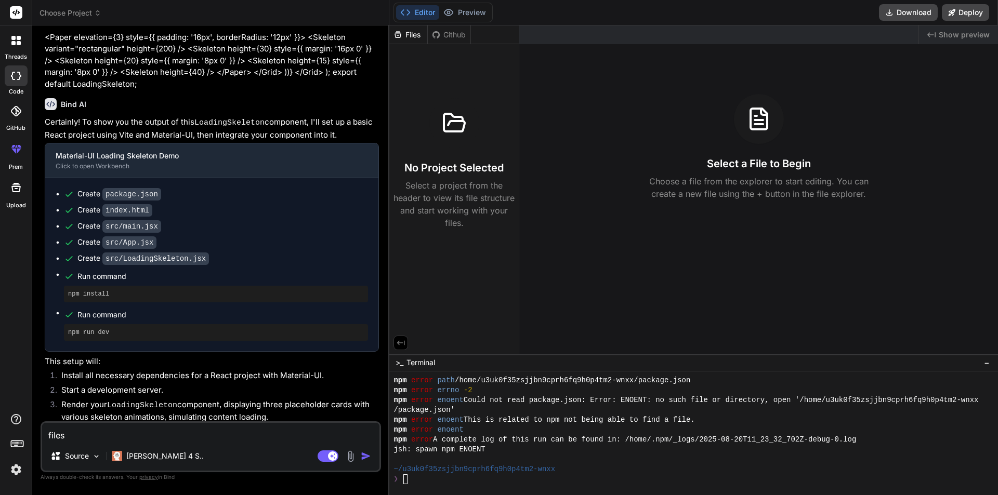
type textarea "x"
type textarea "files no"
type textarea "x"
type textarea "files not"
type textarea "x"
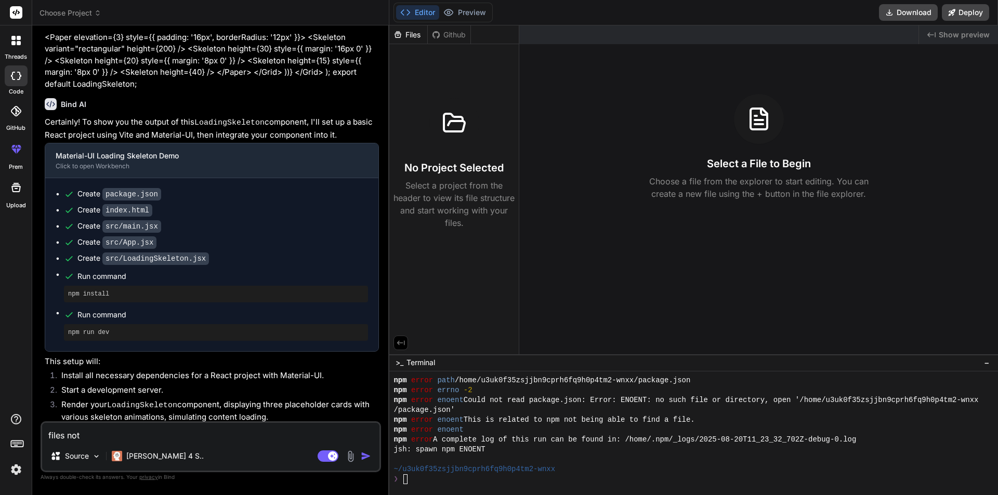
type textarea "files not"
type textarea "x"
type textarea "files not s"
type textarea "x"
type textarea "files not sh"
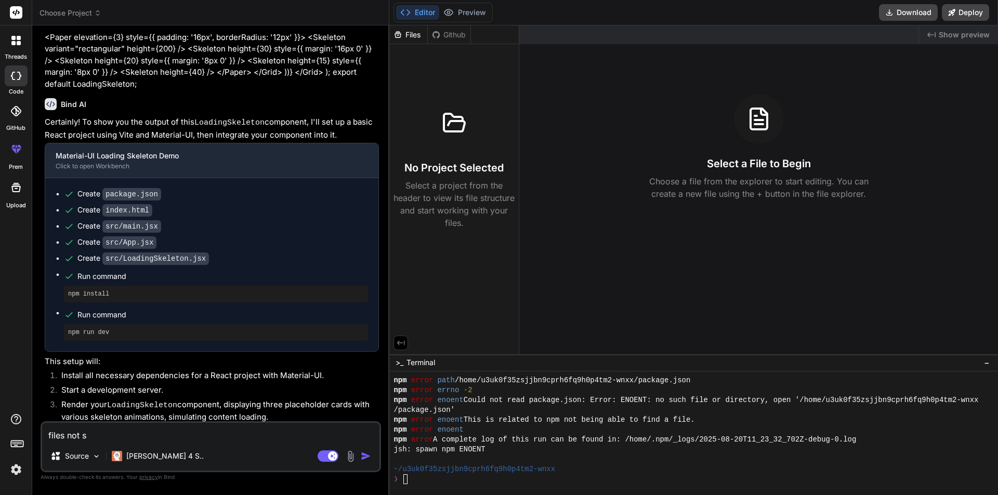
type textarea "x"
type textarea "files not sho"
type textarea "x"
type textarea "files not show"
type textarea "x"
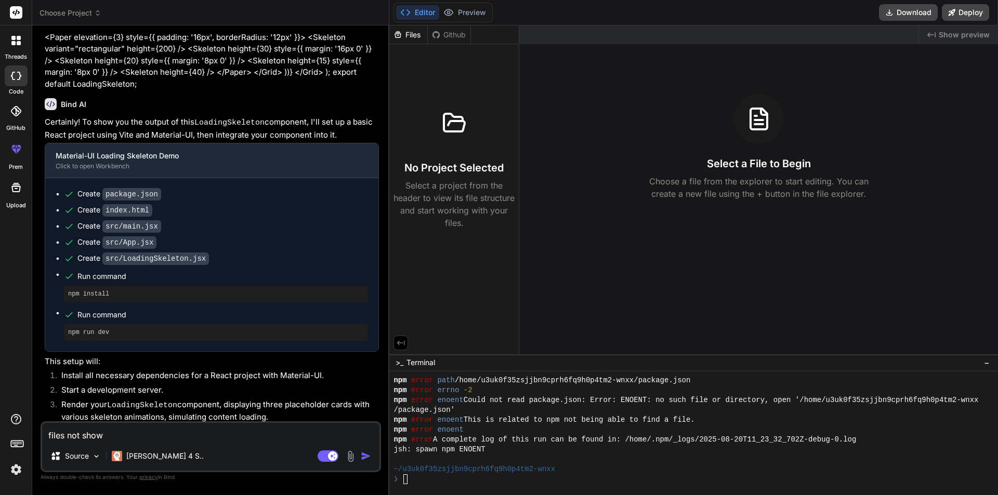
type textarea "files not showi"
type textarea "x"
type textarea "files not showin"
type textarea "x"
type textarea "files not showing"
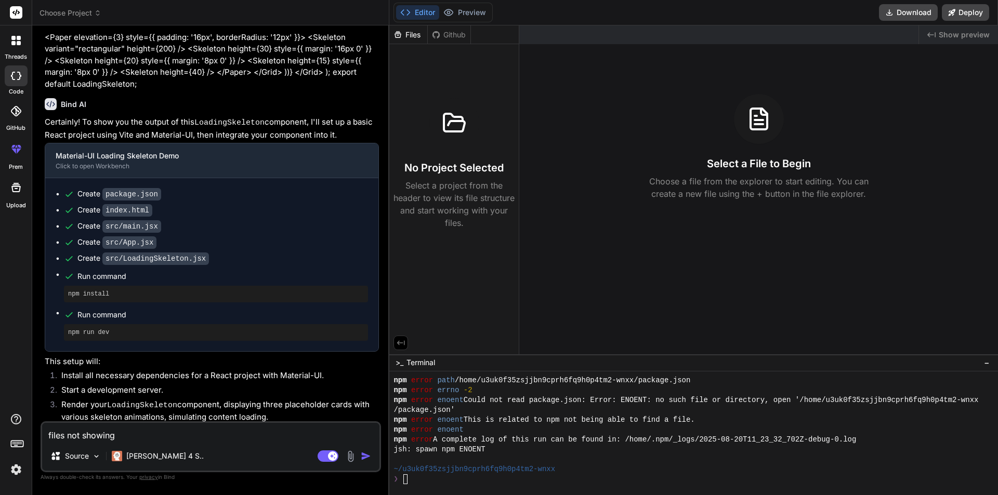
type textarea "x"
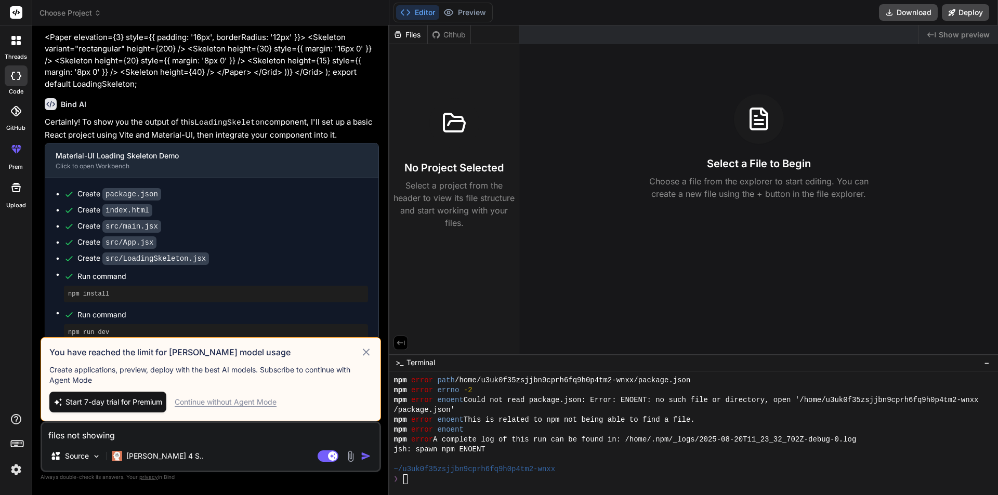
type textarea "files not showing\"
type textarea "x"
type textarea "files not showing\"
click at [250, 404] on div "Continue without Agent Mode" at bounding box center [226, 402] width 102 height 10
type textarea "x"
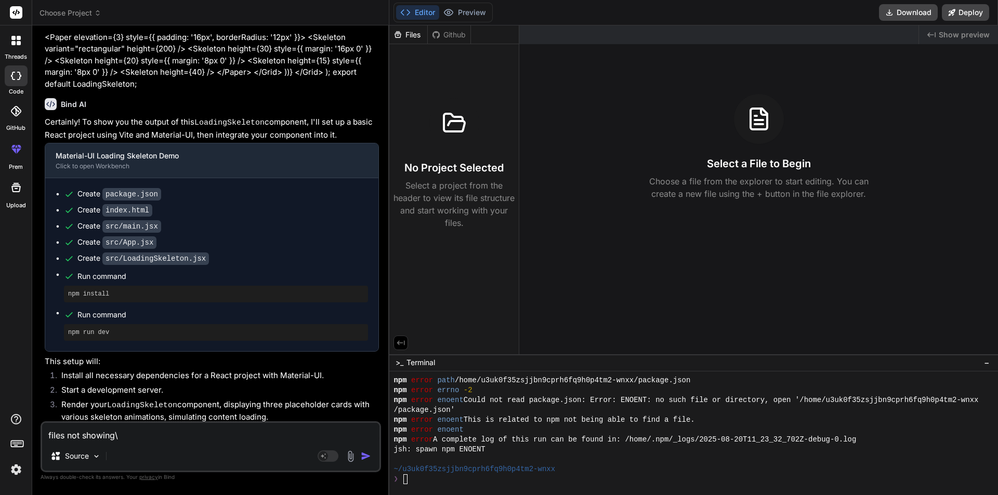
click at [137, 431] on textarea "files not showing\" at bounding box center [210, 432] width 337 height 19
type textarea "files not showing"
type textarea "x"
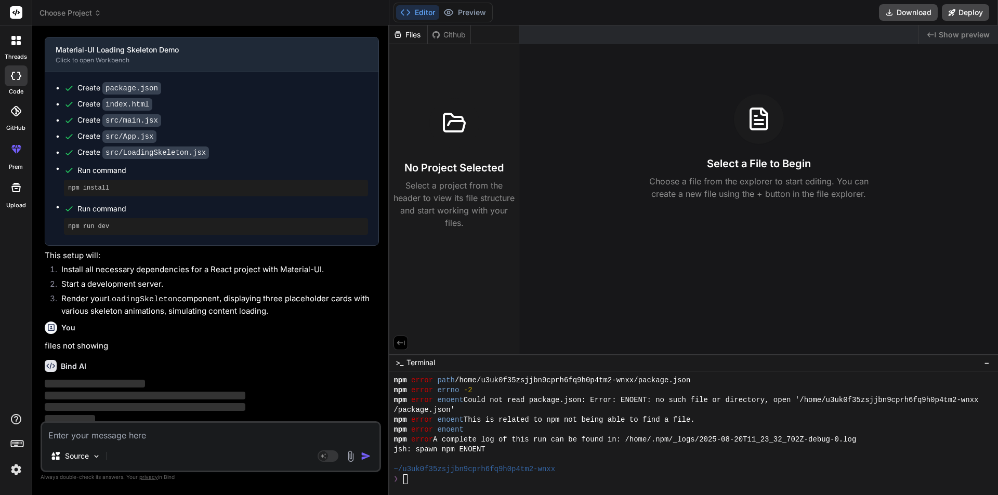
scroll to position [168, 0]
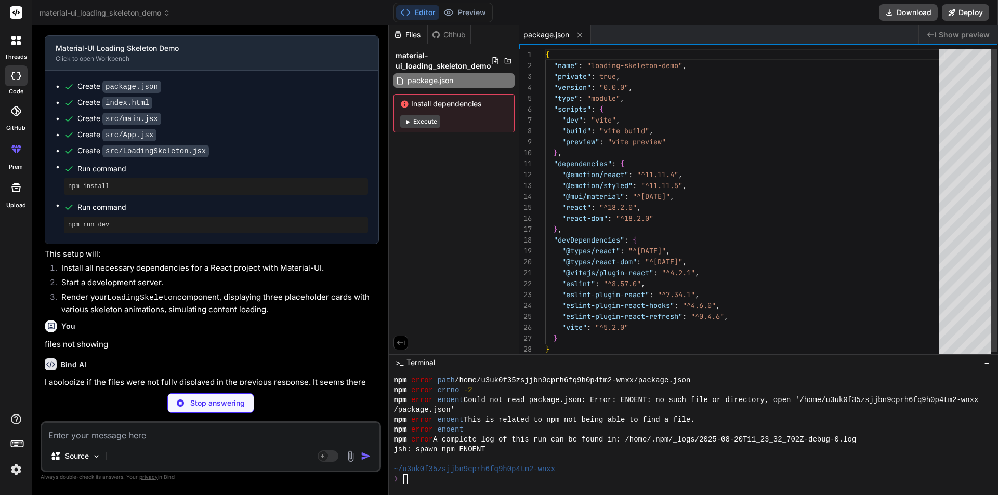
type textarea "x"
type textarea "<script type="module" src="/src/main.jsx"></script> </body> </html>"
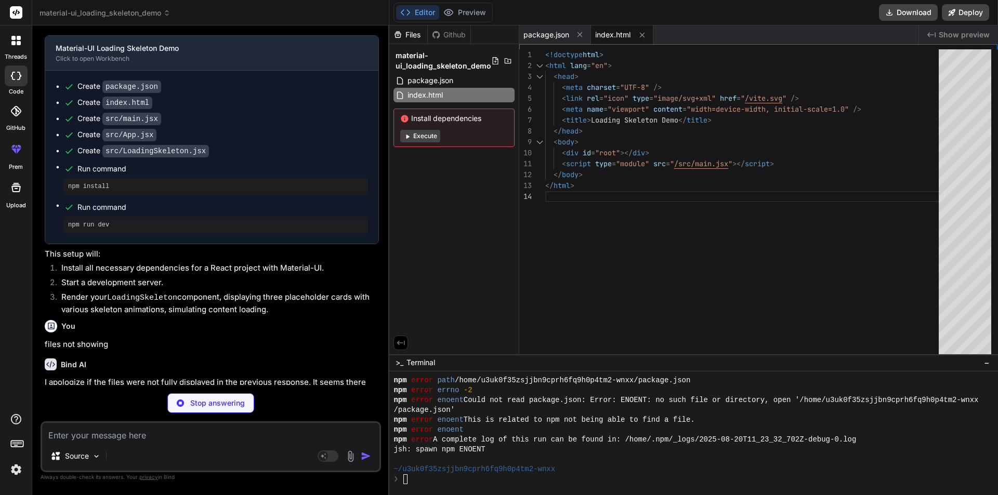
type textarea "x"
type textarea ");"
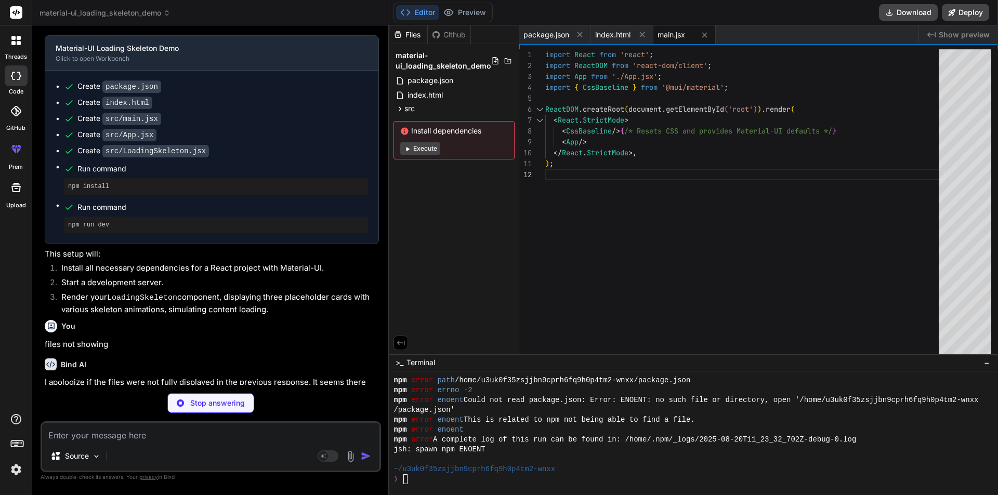
type textarea "x"
type textarea "export default App;"
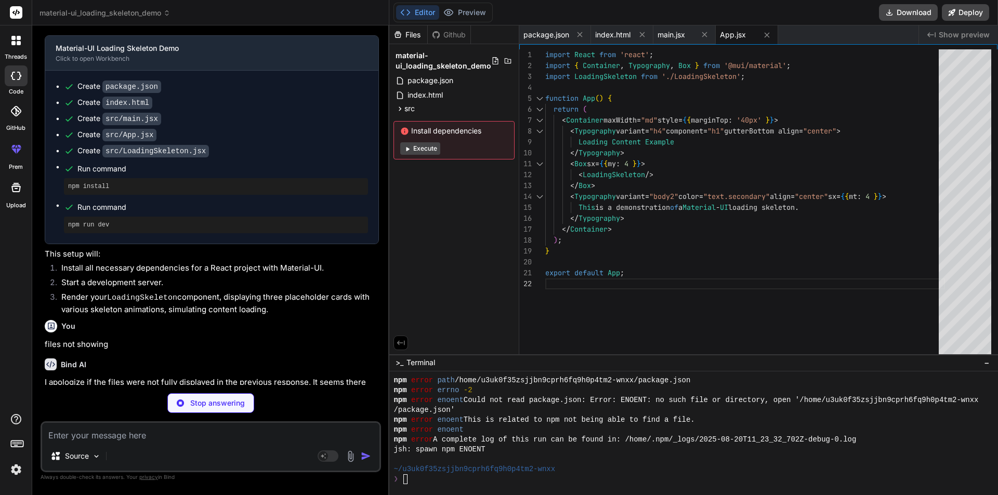
type textarea "x"
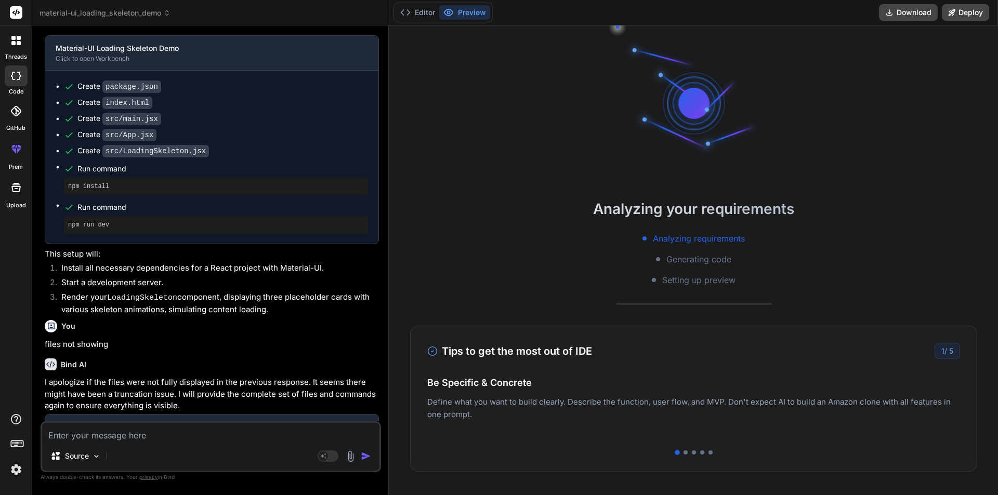
scroll to position [237, 0]
click at [426, 16] on button "Editor" at bounding box center [417, 12] width 43 height 15
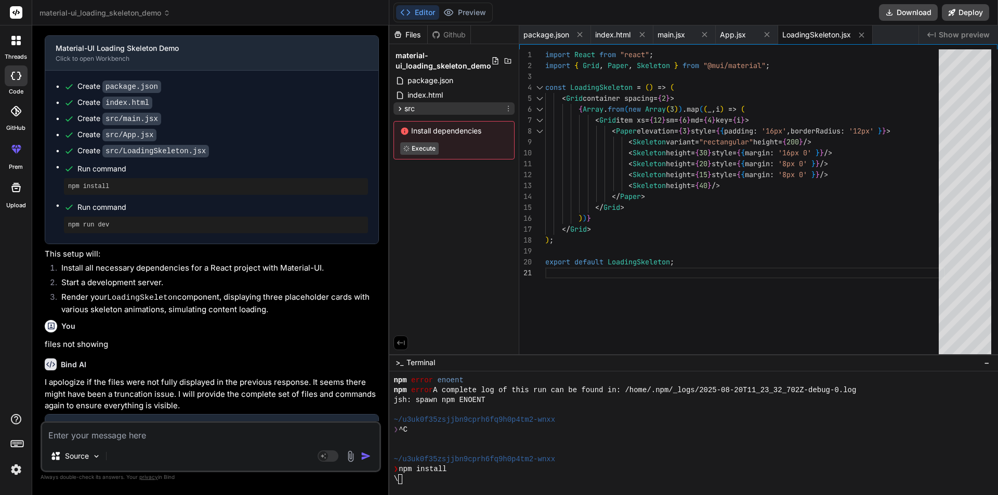
click at [407, 108] on span "src" at bounding box center [409, 108] width 10 height 10
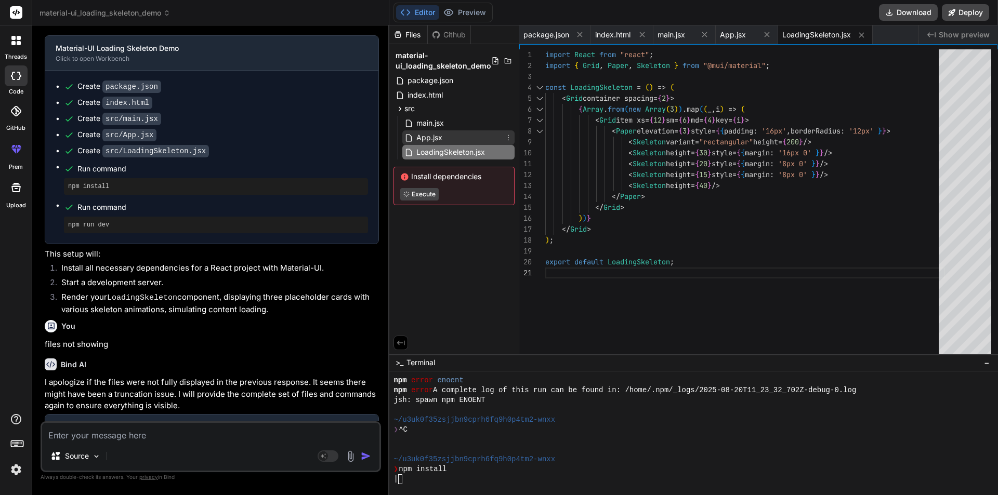
click at [433, 140] on span "App.jsx" at bounding box center [429, 137] width 28 height 12
type textarea "export default App;"
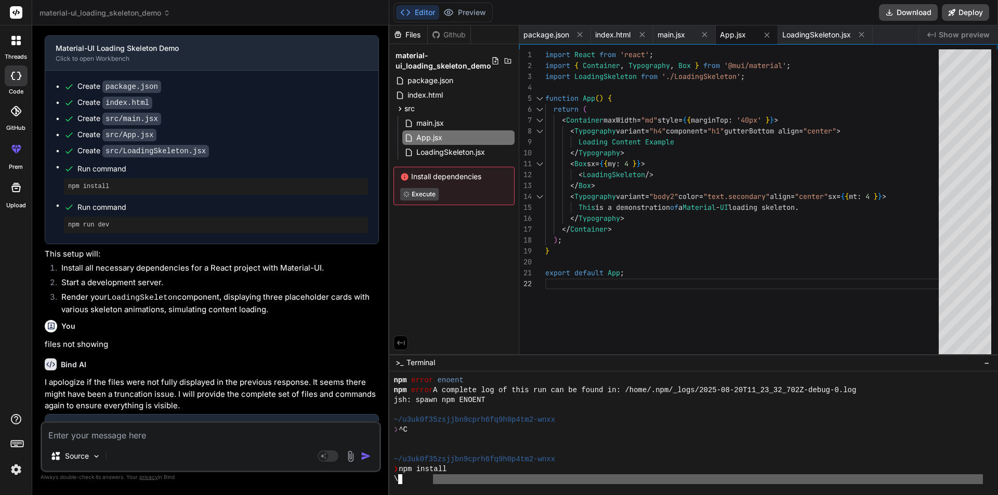
click at [435, 484] on div at bounding box center [693, 434] width 609 height 124
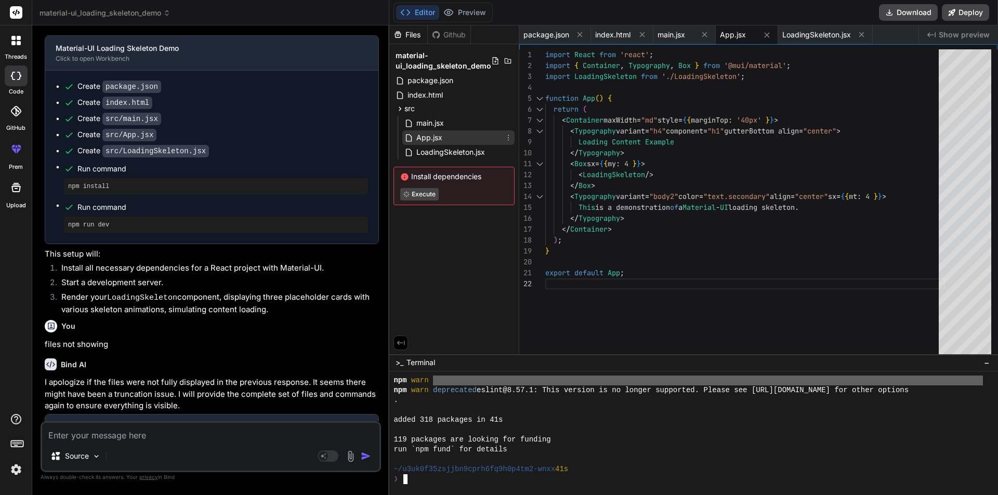
scroll to position [385, 0]
type textarea "x"
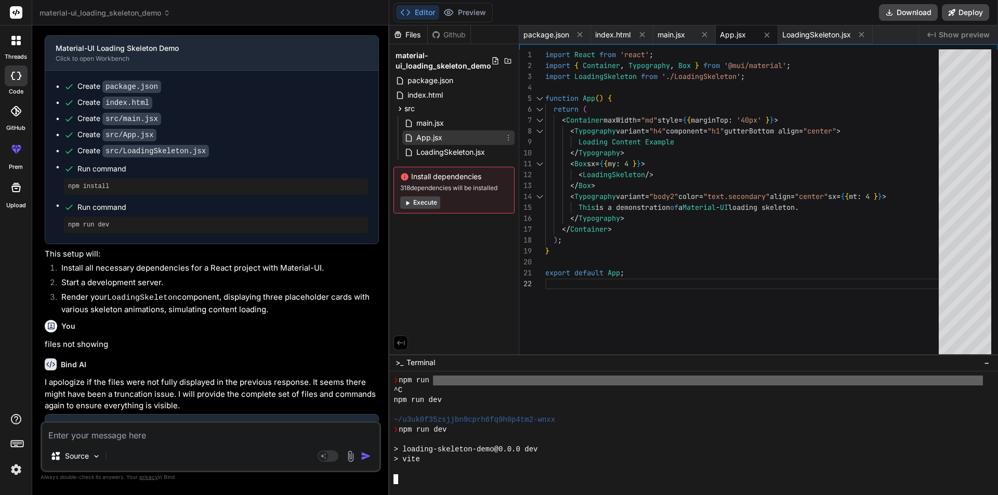
scroll to position [632, 0]
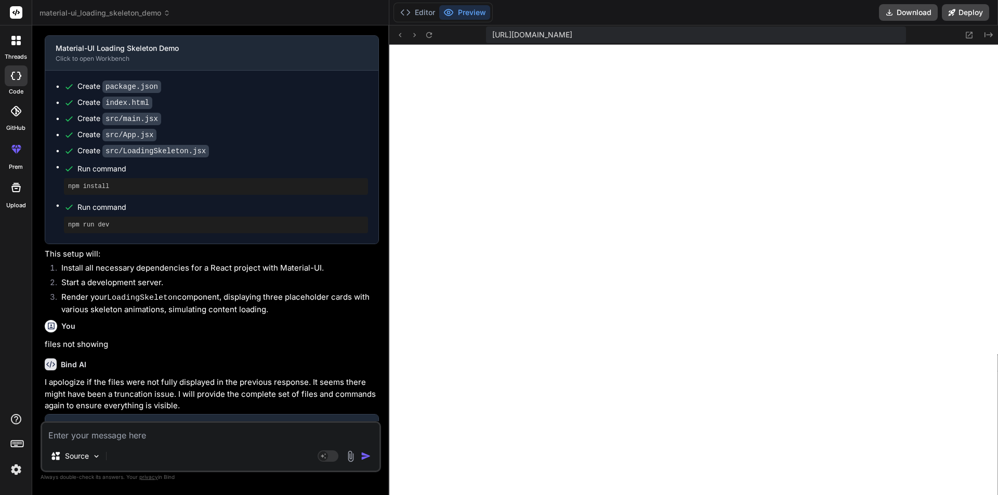
click at [268, 131] on div "Create src/App.jsx" at bounding box center [216, 134] width 304 height 11
